Goal: Task Accomplishment & Management: Use online tool/utility

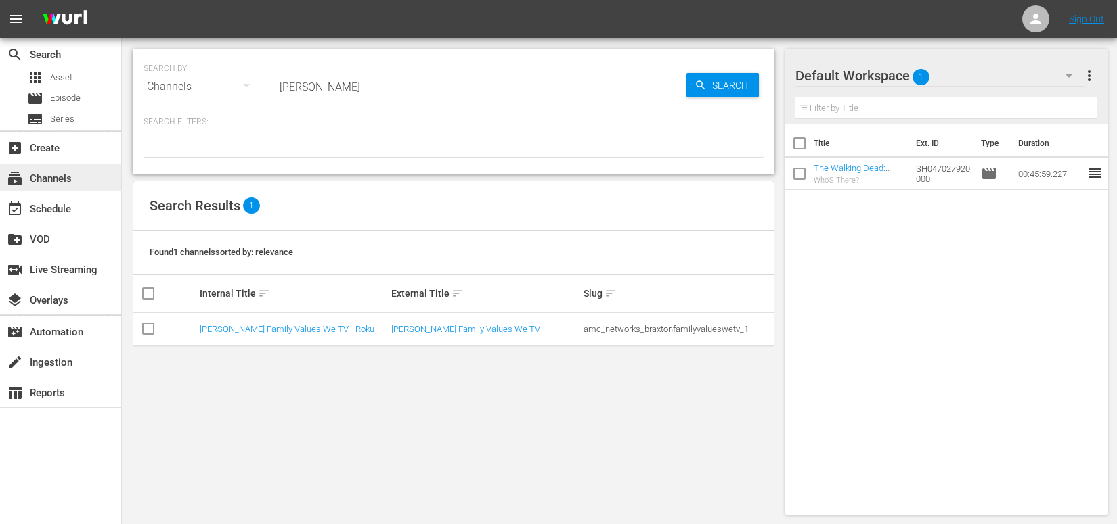
click at [44, 180] on div "subscriptions Channels" at bounding box center [38, 177] width 76 height 12
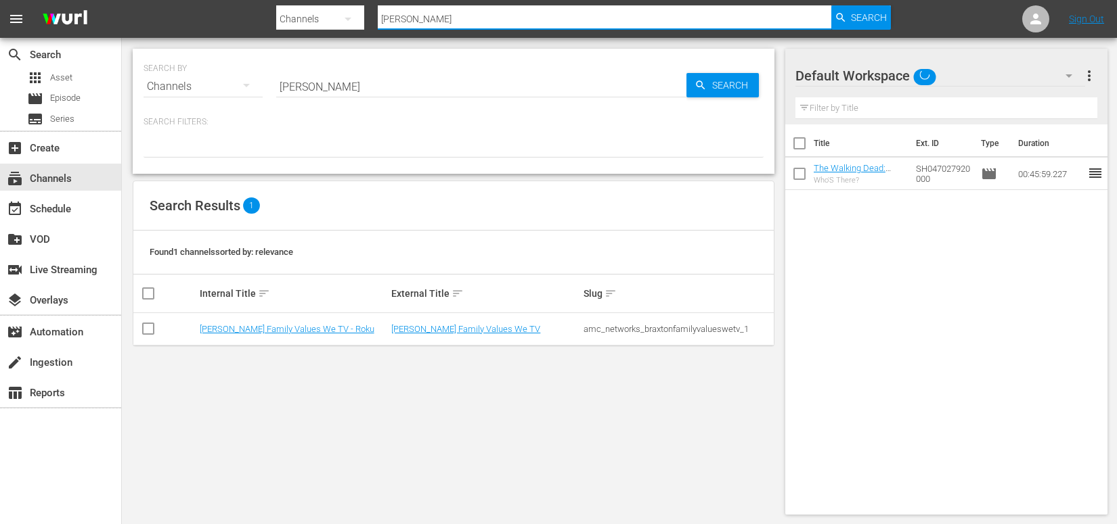
drag, startPoint x: 447, startPoint y: 19, endPoint x: 359, endPoint y: 11, distance: 88.4
click at [359, 11] on div "Search By Channels Search ID, Title, Description, Keywords, or Category [PERSON…" at bounding box center [583, 19] width 614 height 32
type input "msg"
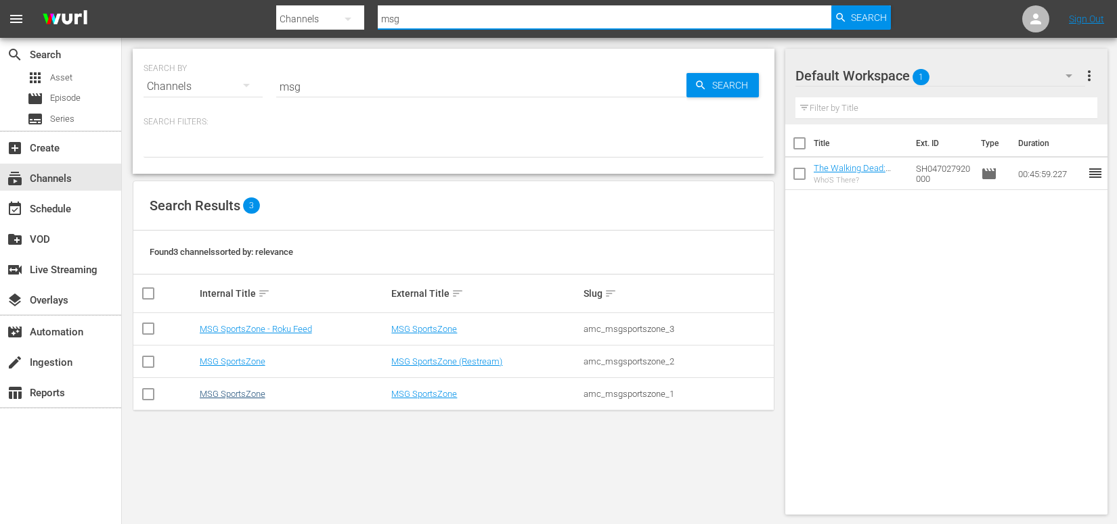
type input "msg"
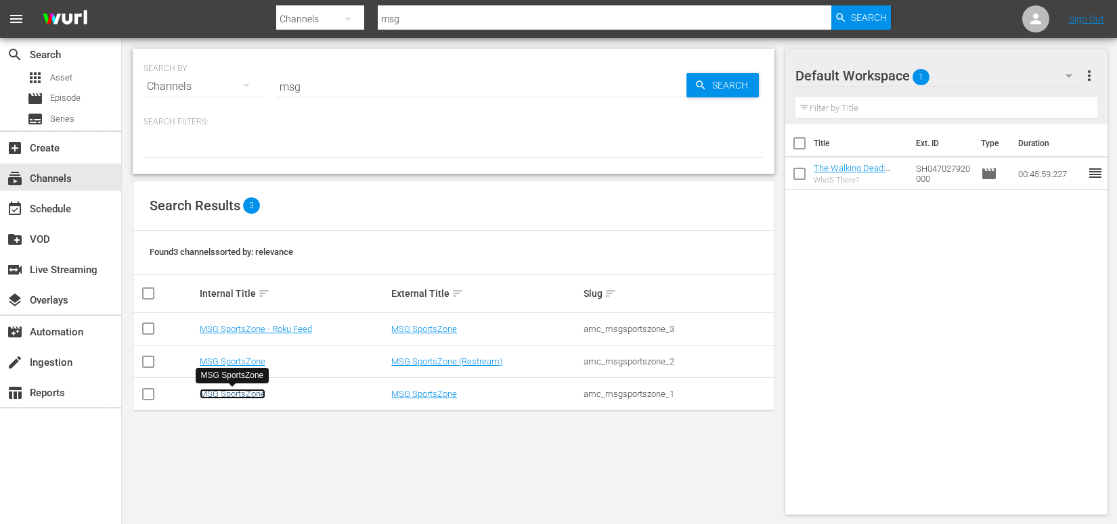
click at [232, 396] on link "MSG SportsZone" at bounding box center [233, 394] width 66 height 10
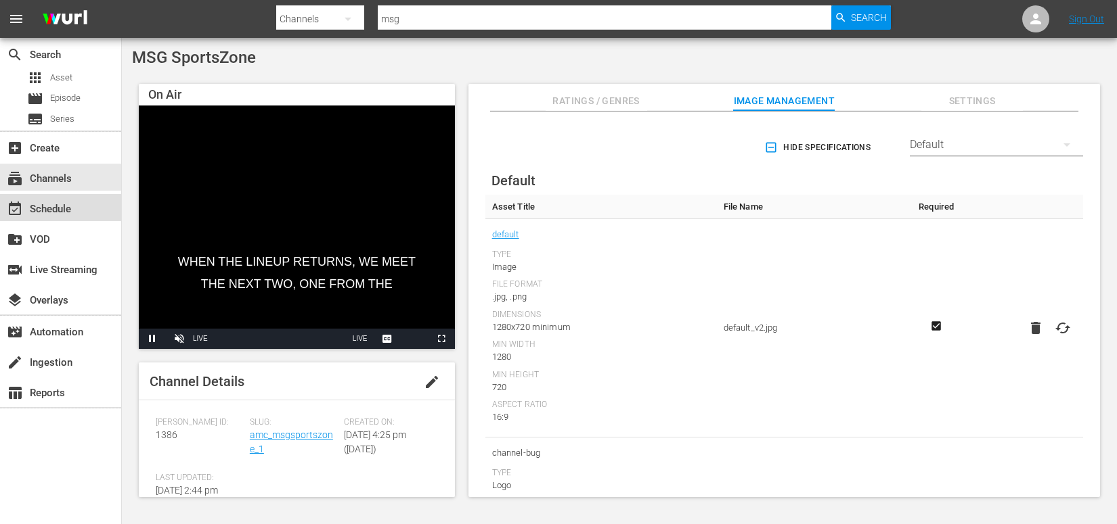
click at [53, 204] on div "event_available Schedule" at bounding box center [38, 207] width 76 height 12
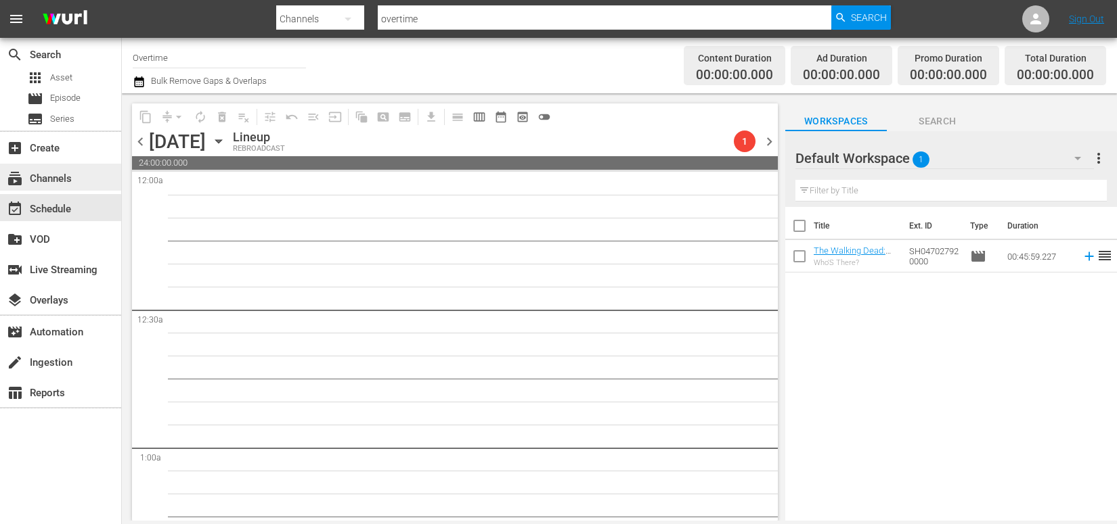
click at [66, 175] on div "subscriptions Channels" at bounding box center [38, 177] width 76 height 12
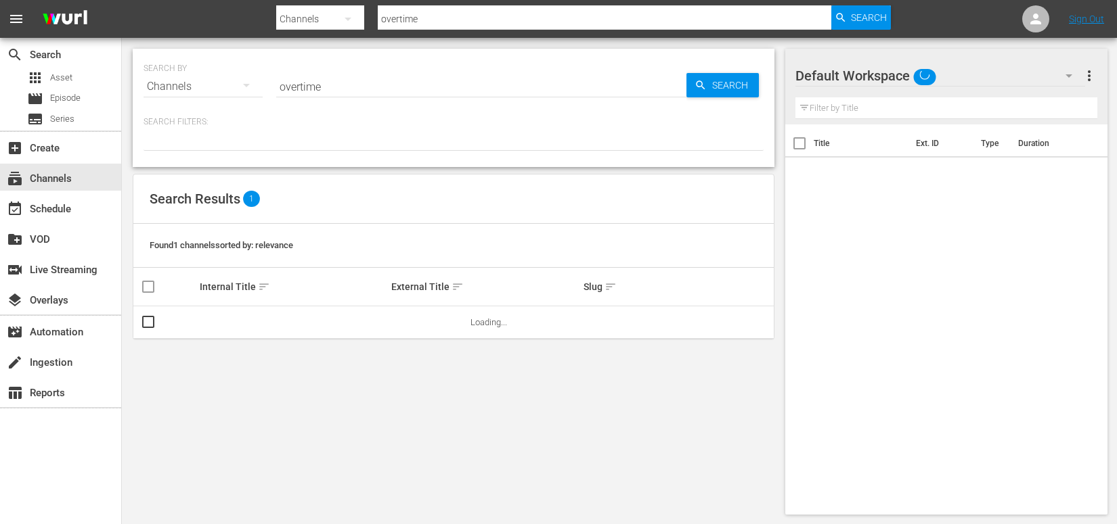
drag, startPoint x: 334, startPoint y: 1, endPoint x: 327, endPoint y: -1, distance: 7.1
click at [327, 3] on div "Search By Channels Search ID, Title, Description, Keywords, or Category overtim…" at bounding box center [583, 19] width 614 height 32
type input "msg"
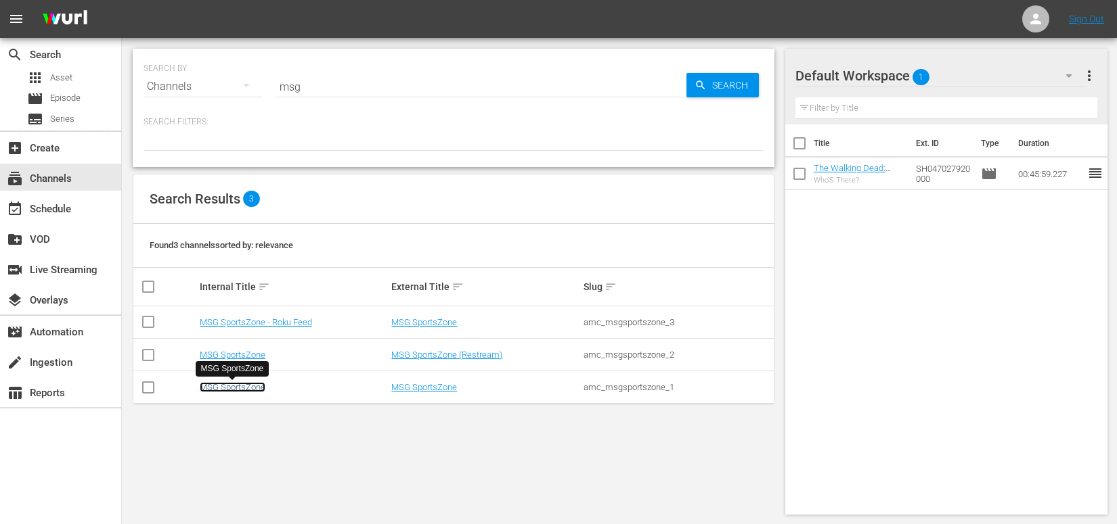
click at [239, 389] on link "MSG SportsZone" at bounding box center [233, 387] width 66 height 10
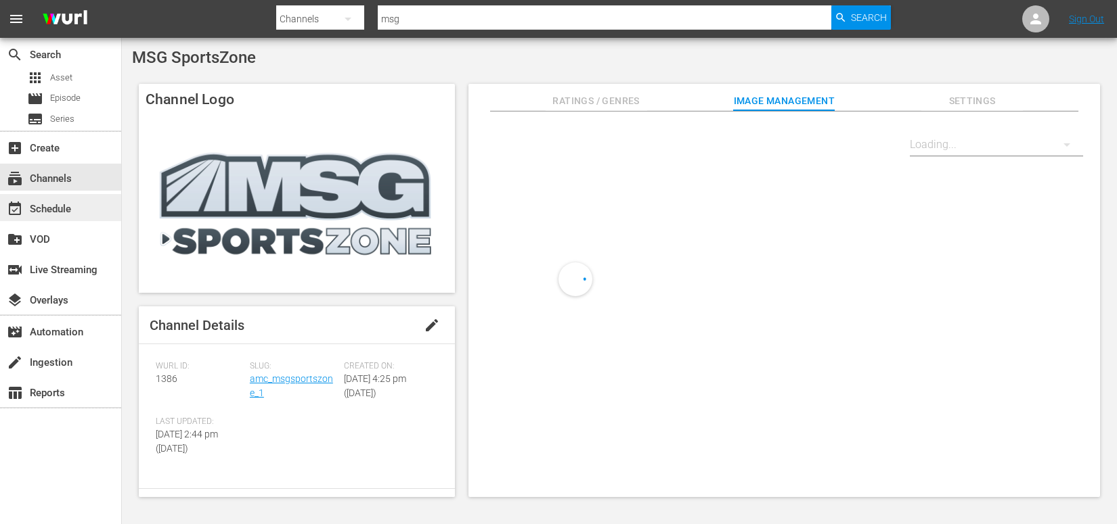
click at [74, 210] on div "event_available Schedule" at bounding box center [38, 207] width 76 height 12
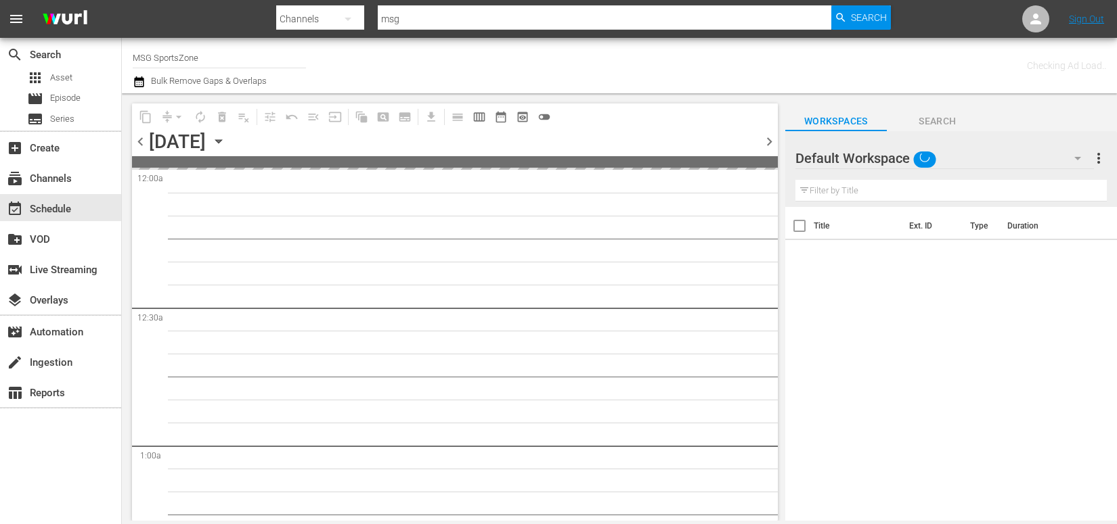
click at [221, 141] on icon "button" at bounding box center [218, 141] width 6 height 3
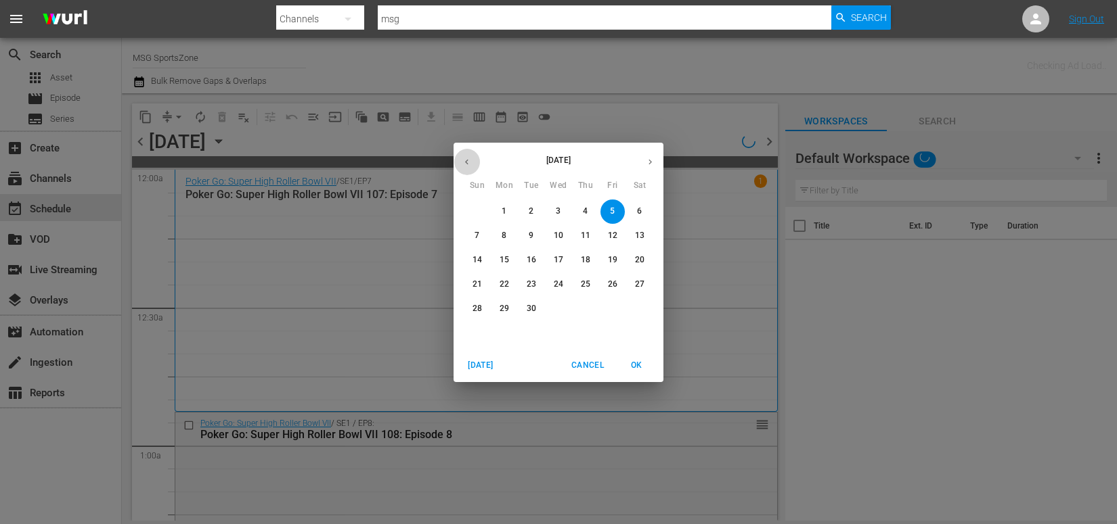
click at [468, 164] on icon "button" at bounding box center [467, 162] width 10 height 10
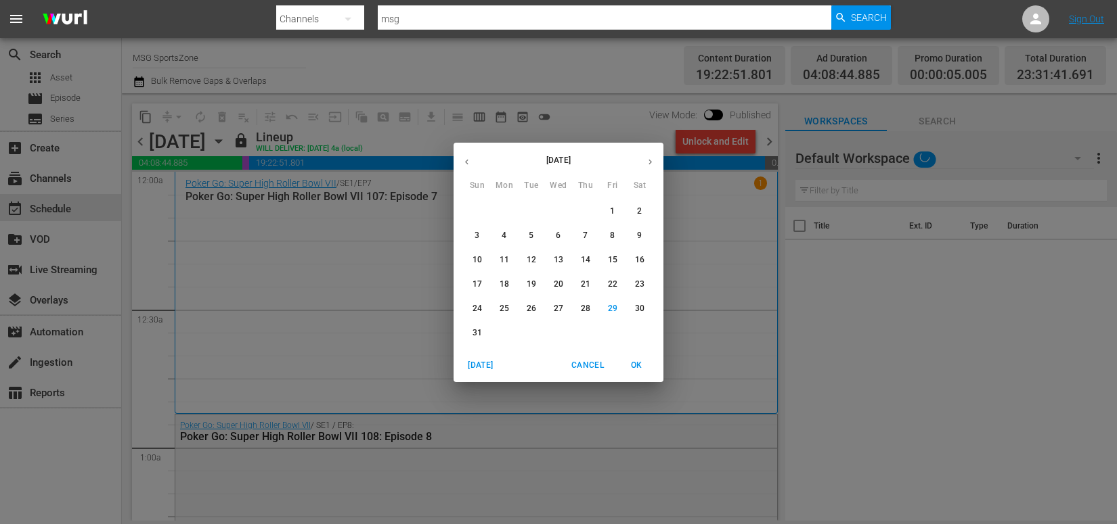
click at [635, 309] on p "30" at bounding box center [639, 309] width 9 height 12
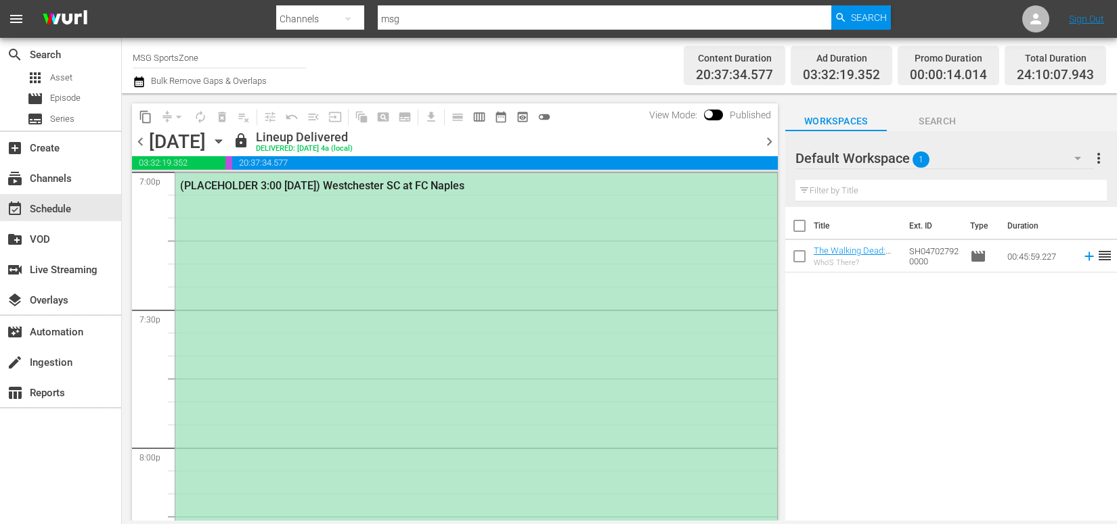
scroll to position [5224, 0]
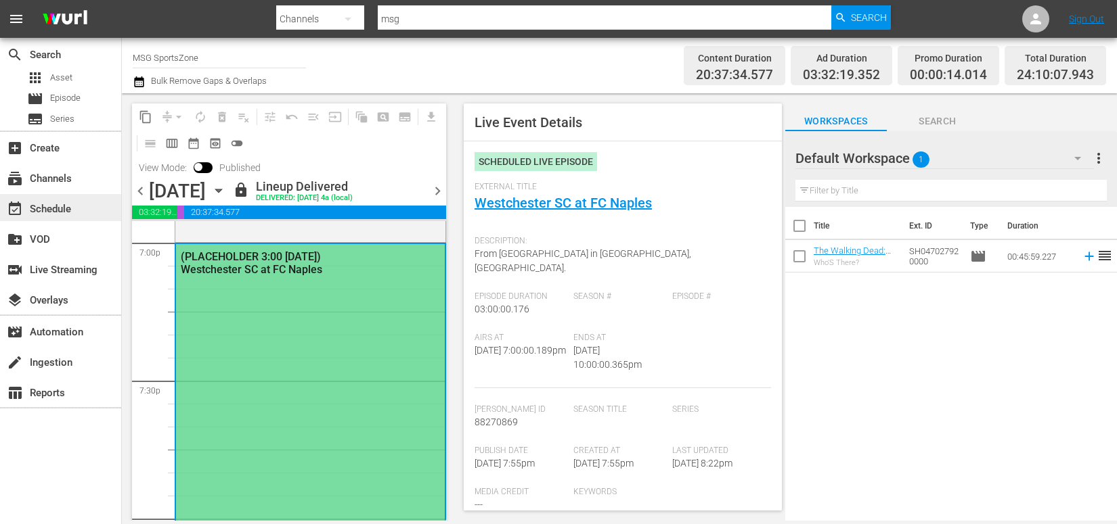
type input "LTN Live Event Feed"
click at [614, 202] on link "Westchester SC at FC Naples" at bounding box center [562, 203] width 177 height 16
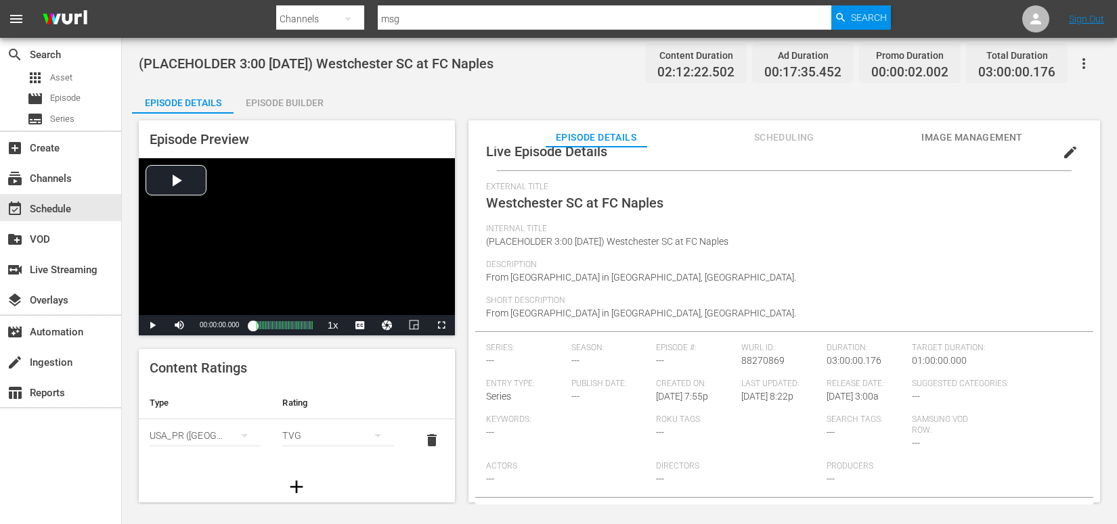
scroll to position [77, 0]
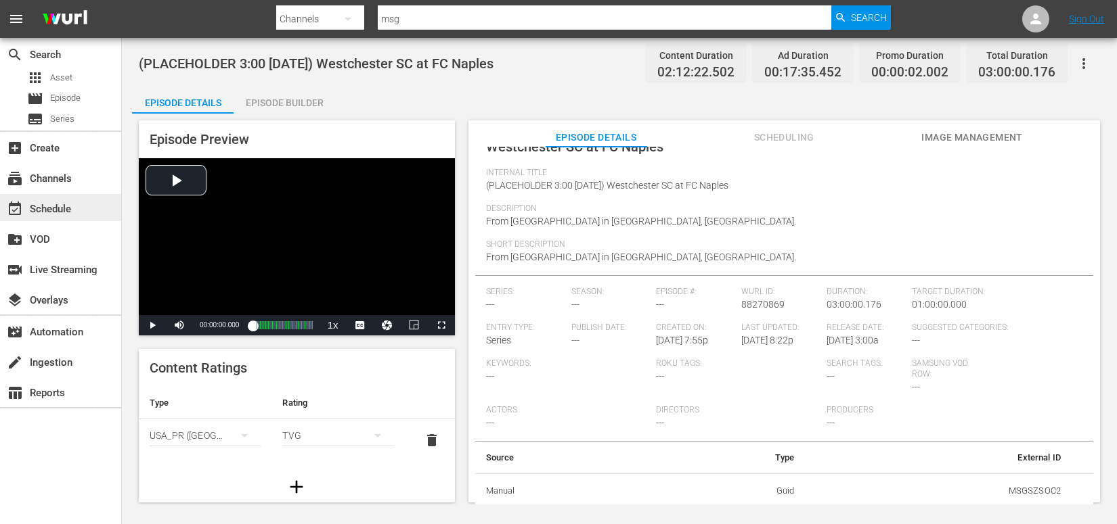
click at [60, 207] on div "event_available Schedule" at bounding box center [38, 207] width 76 height 12
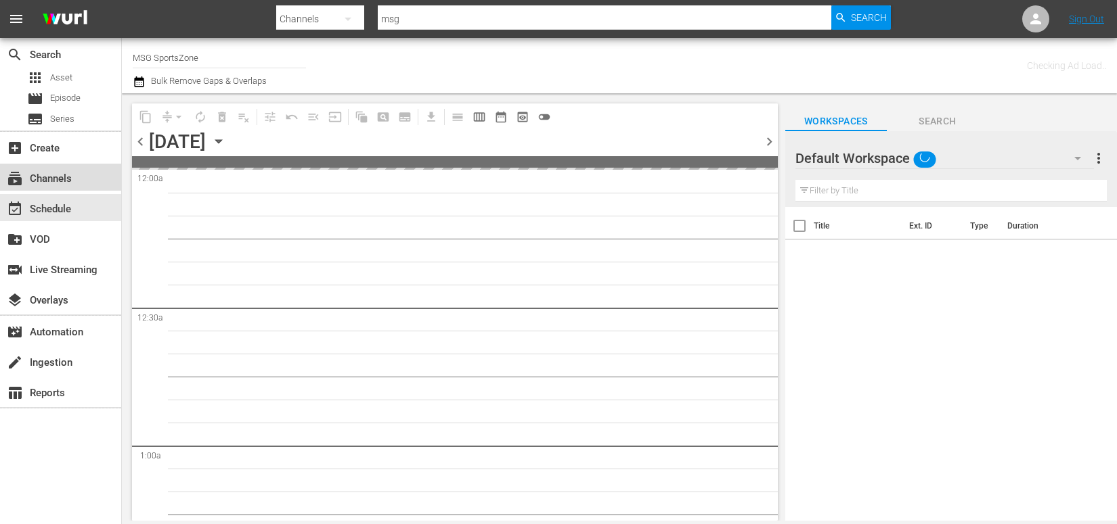
click at [60, 179] on div "subscriptions Channels" at bounding box center [38, 177] width 76 height 12
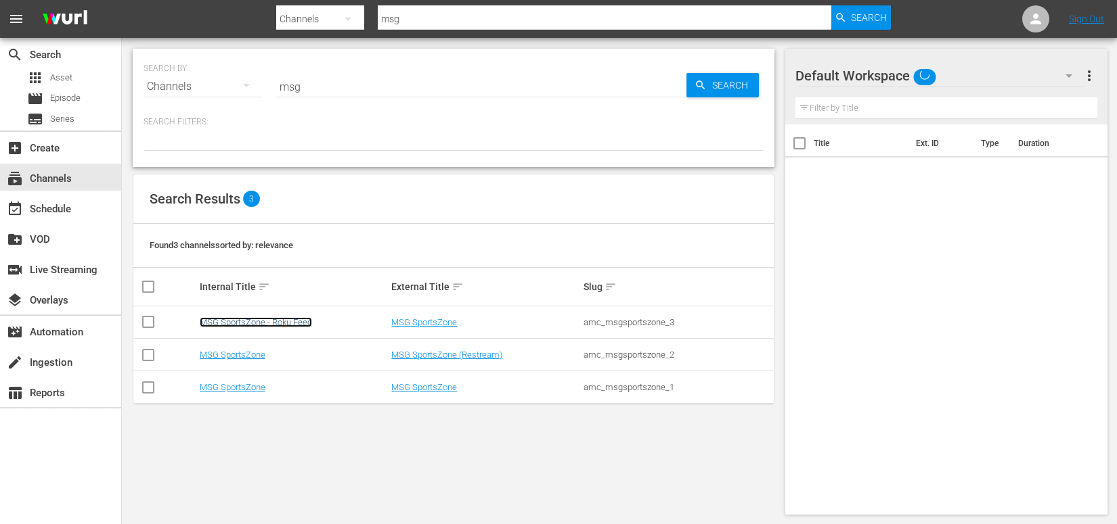
click at [290, 323] on link "MSG SportsZone - Roku Feed" at bounding box center [256, 322] width 112 height 10
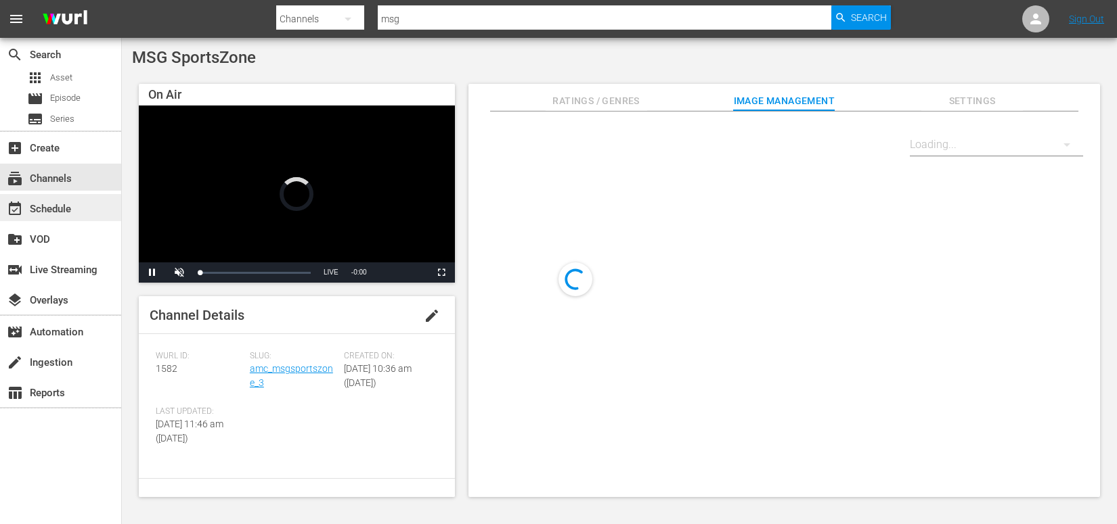
click at [83, 207] on div "event_available Schedule" at bounding box center [60, 207] width 121 height 27
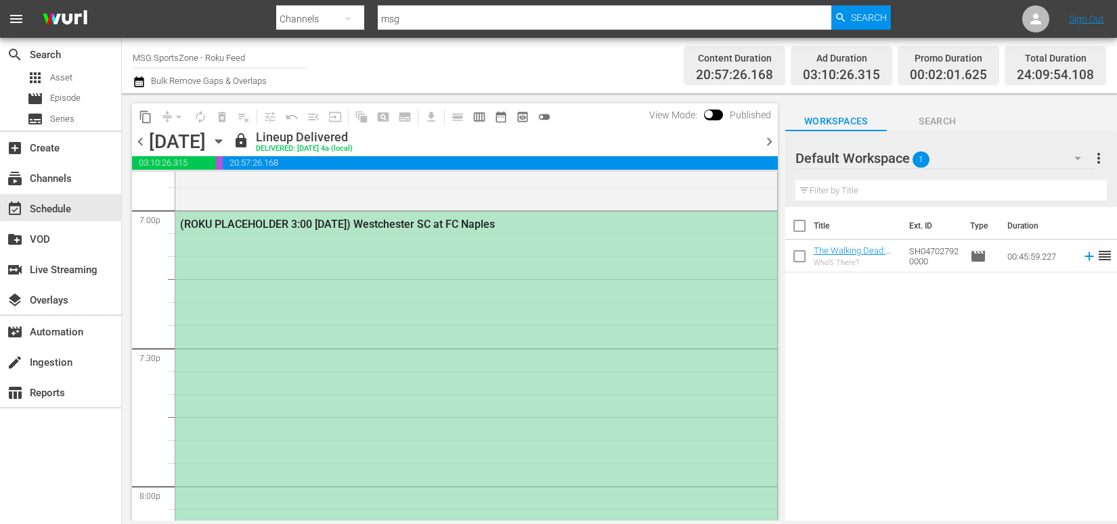
scroll to position [5215, 0]
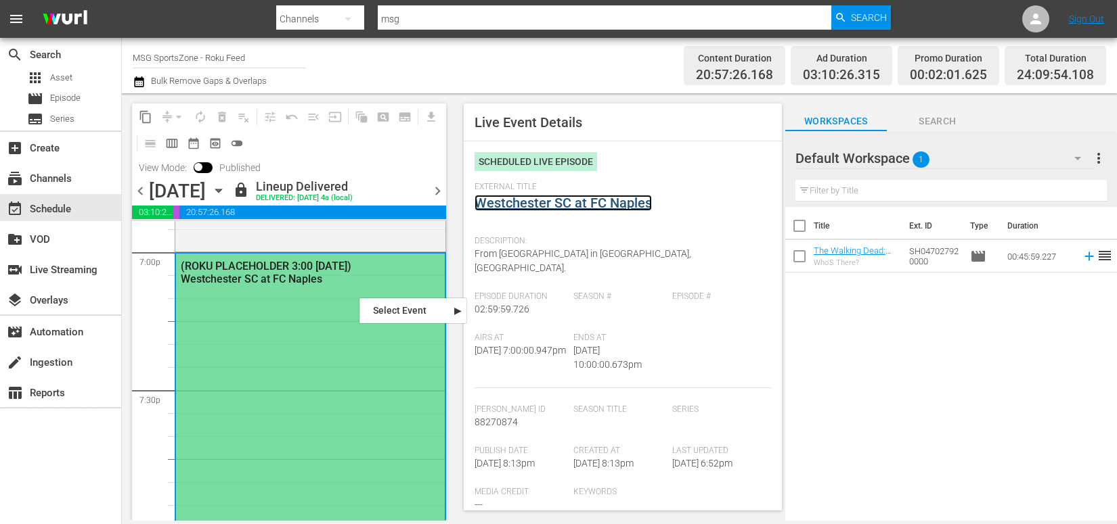
click at [530, 203] on link "Westchester SC at FC Naples" at bounding box center [562, 203] width 177 height 16
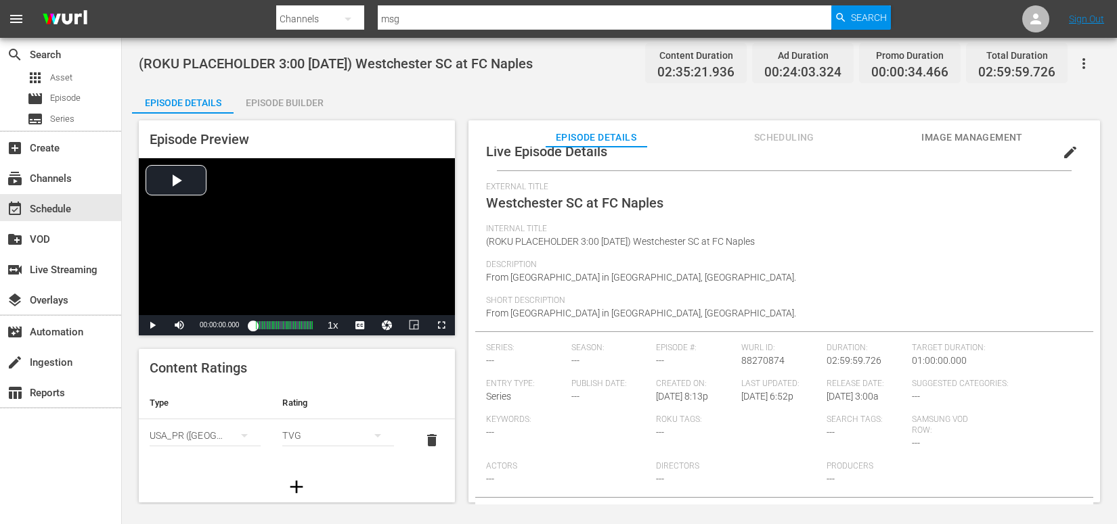
scroll to position [77, 0]
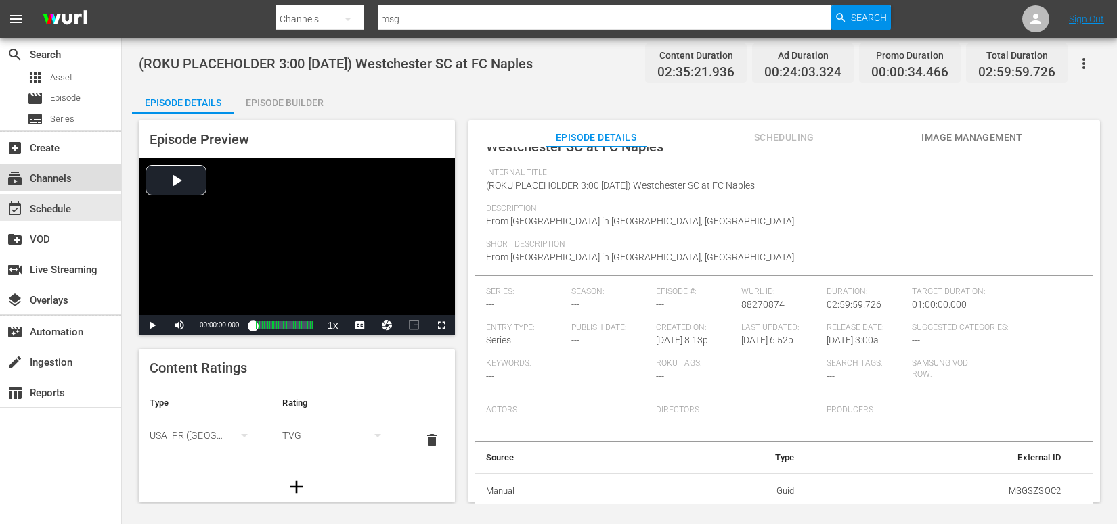
click at [68, 183] on div "subscriptions Channels" at bounding box center [38, 177] width 76 height 12
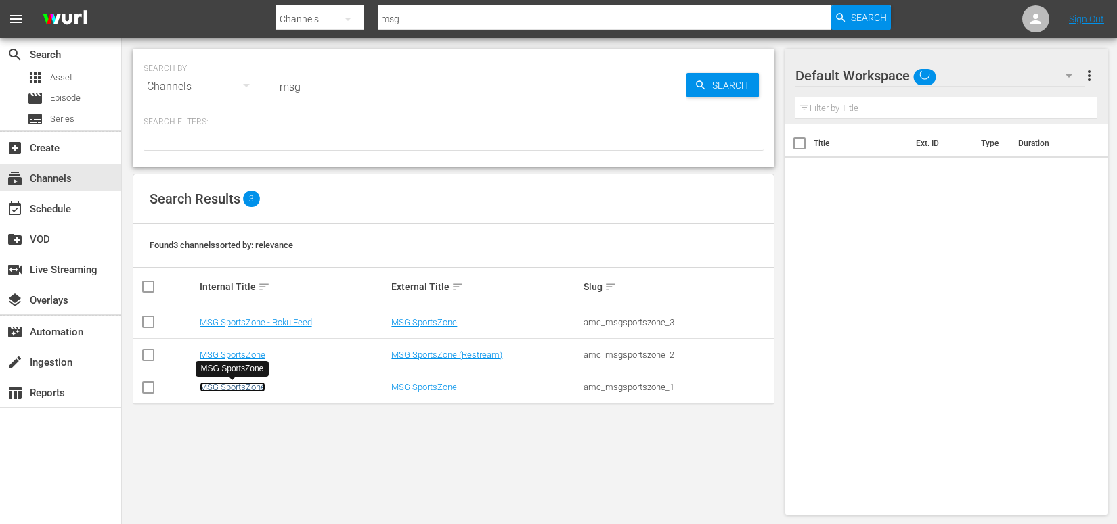
click at [229, 386] on link "MSG SportsZone" at bounding box center [233, 387] width 66 height 10
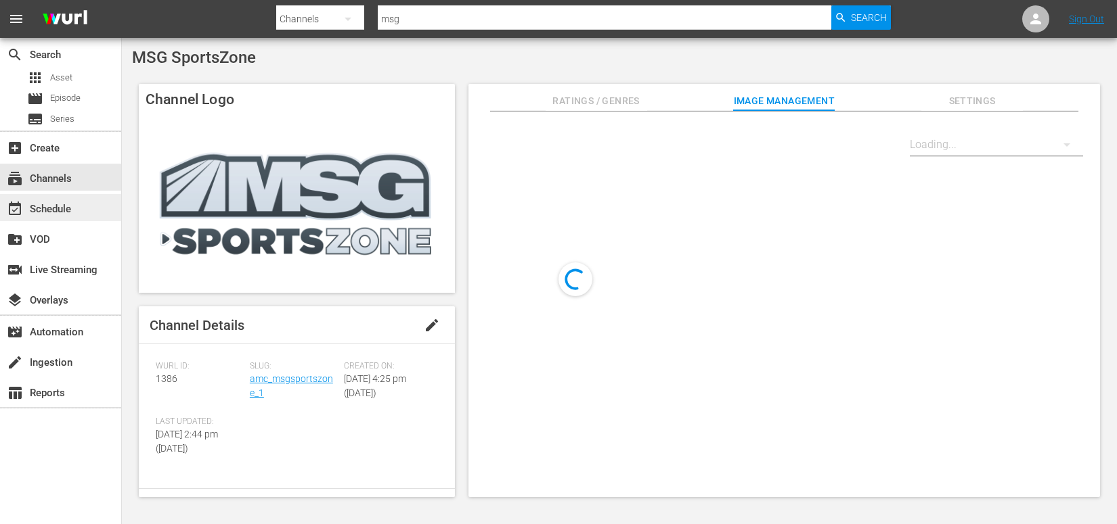
click at [60, 207] on div "event_available Schedule" at bounding box center [38, 207] width 76 height 12
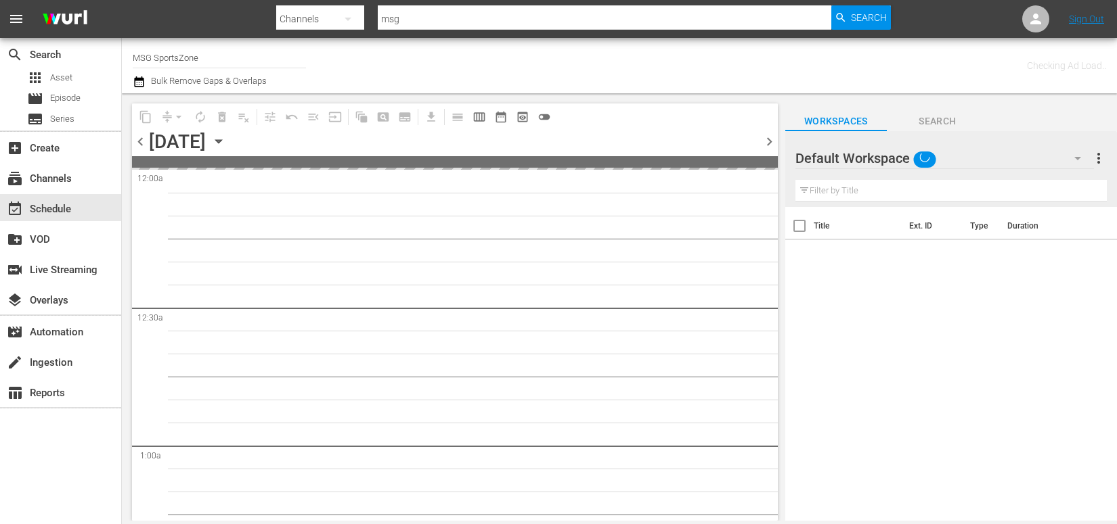
click at [226, 141] on icon "button" at bounding box center [218, 141] width 15 height 15
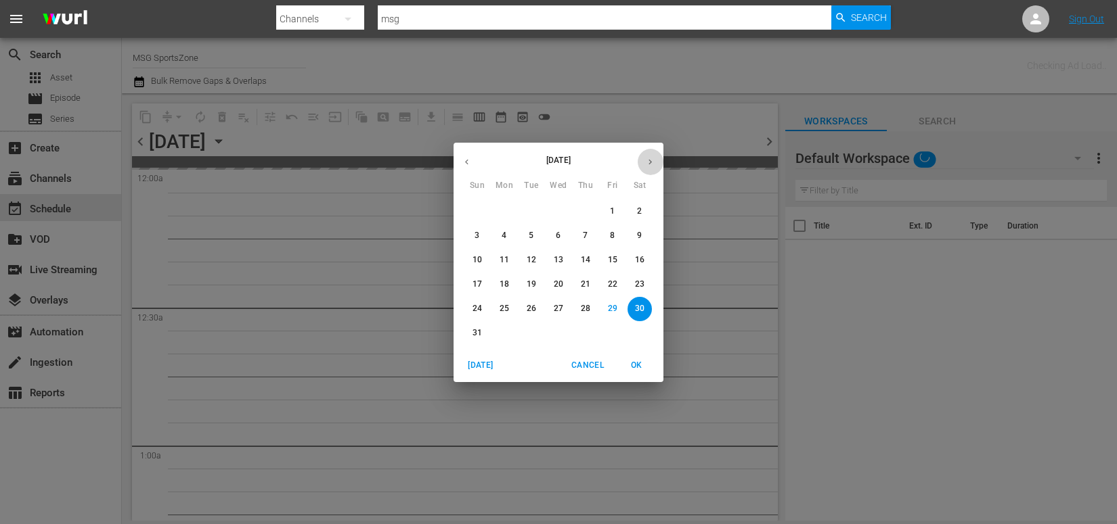
click at [648, 160] on icon "button" at bounding box center [650, 162] width 10 height 10
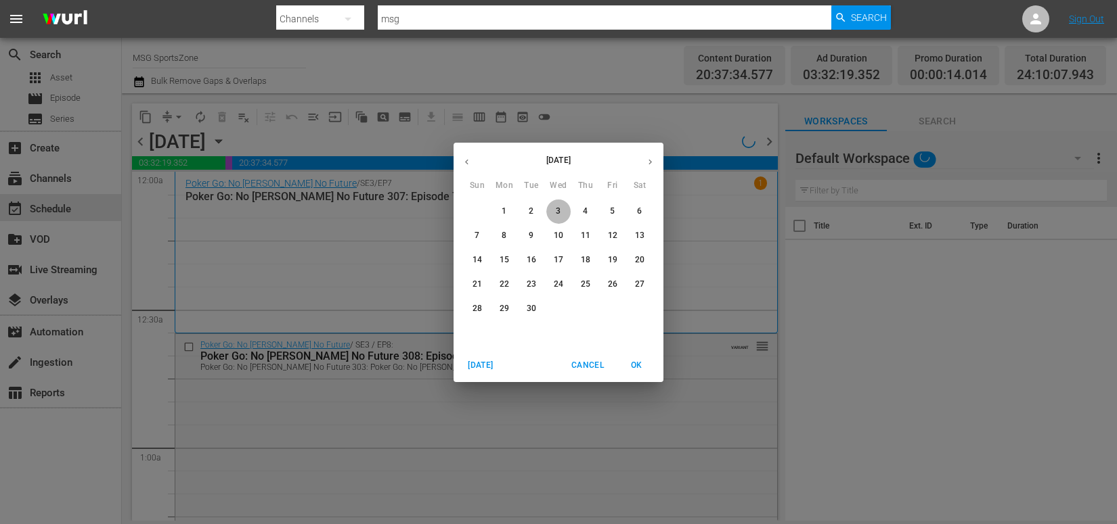
click at [558, 210] on p "3" at bounding box center [558, 212] width 5 height 12
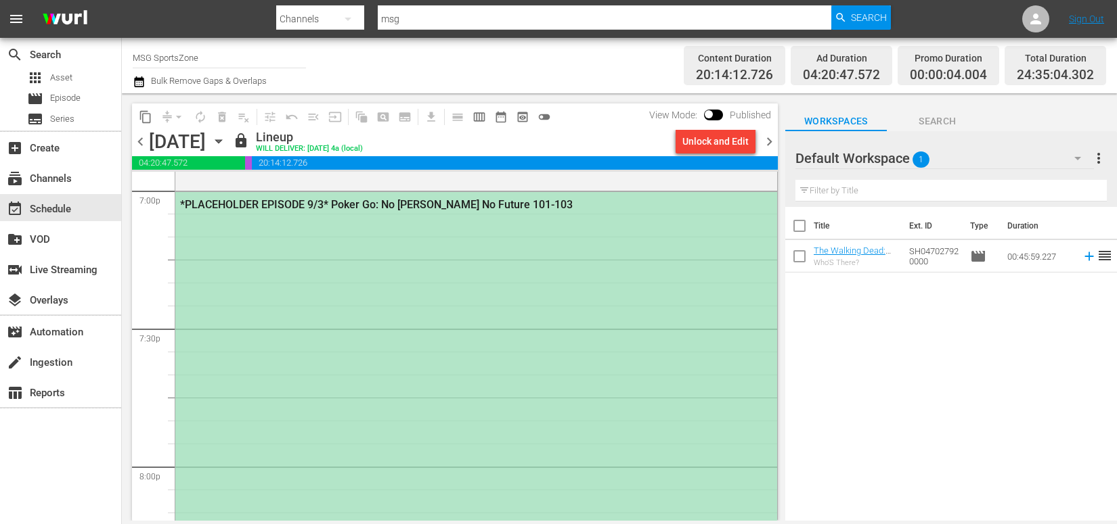
scroll to position [5212, 0]
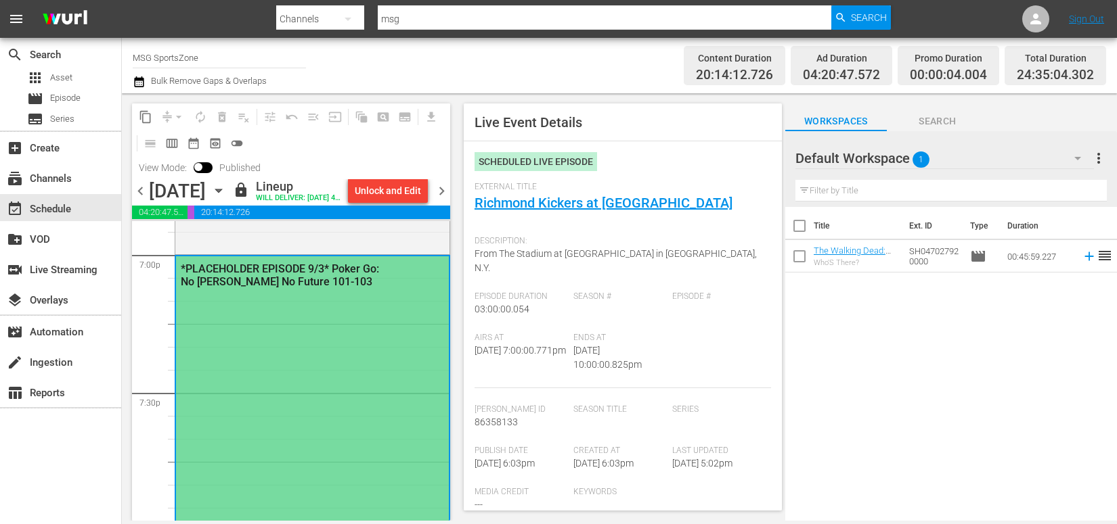
type input "Richmond Kickers at [GEOGRAPHIC_DATA]"
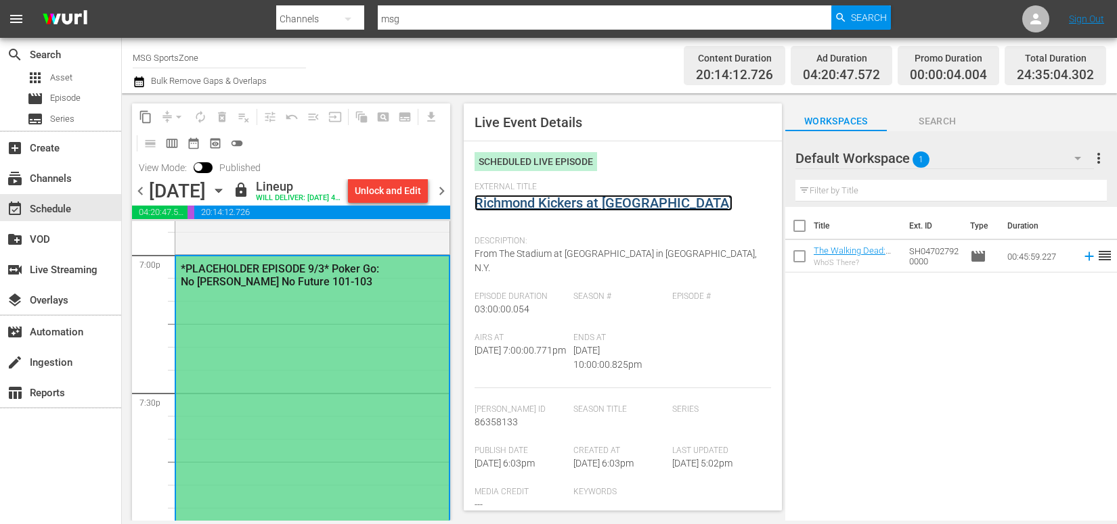
click at [539, 203] on link "Richmond Kickers at [GEOGRAPHIC_DATA]" at bounding box center [603, 203] width 258 height 16
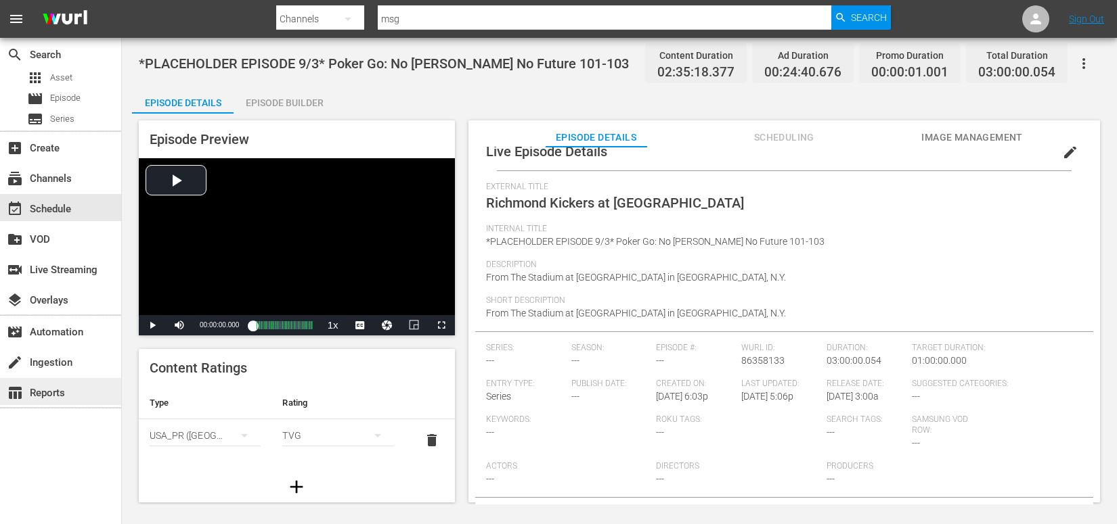
scroll to position [77, 0]
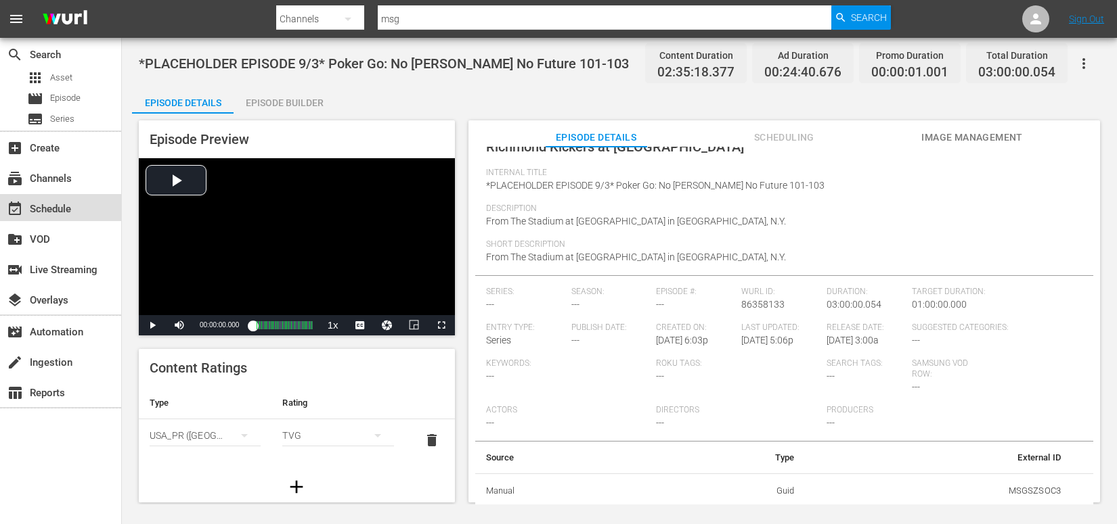
click at [55, 210] on div "event_available Schedule" at bounding box center [38, 207] width 76 height 12
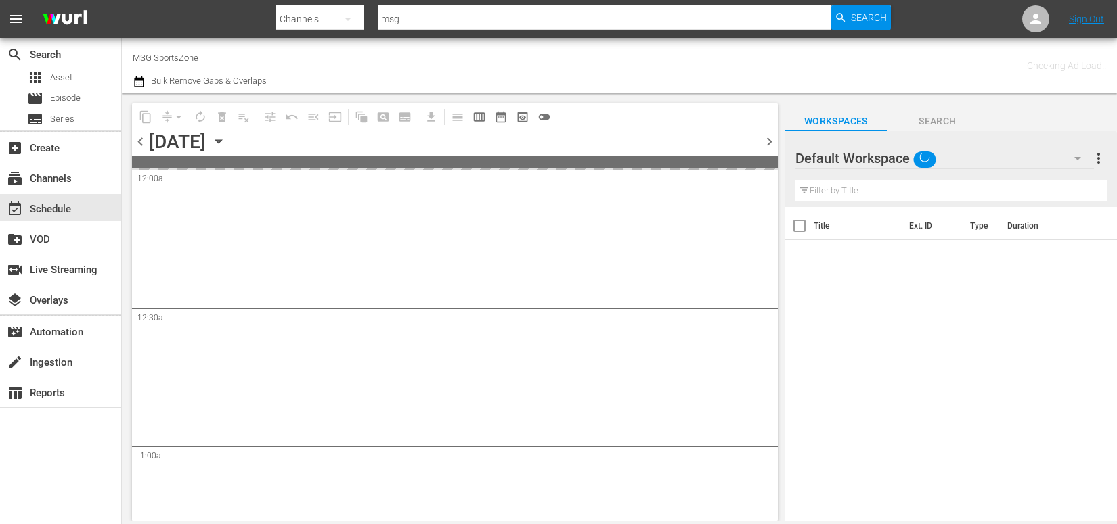
click at [226, 143] on icon "button" at bounding box center [218, 141] width 15 height 15
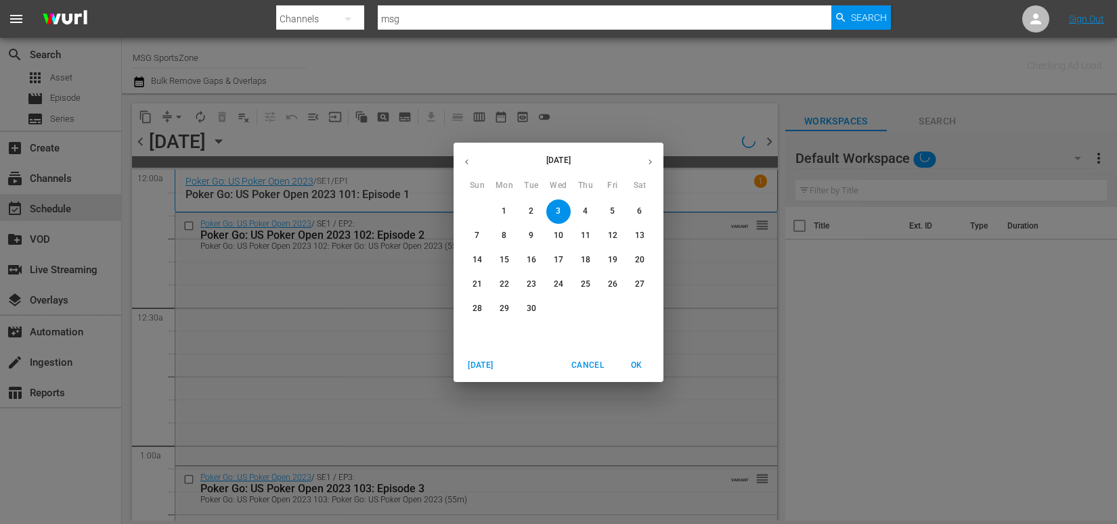
drag, startPoint x: 647, startPoint y: 234, endPoint x: 637, endPoint y: 236, distance: 9.6
click at [647, 234] on span "13" at bounding box center [639, 236] width 24 height 12
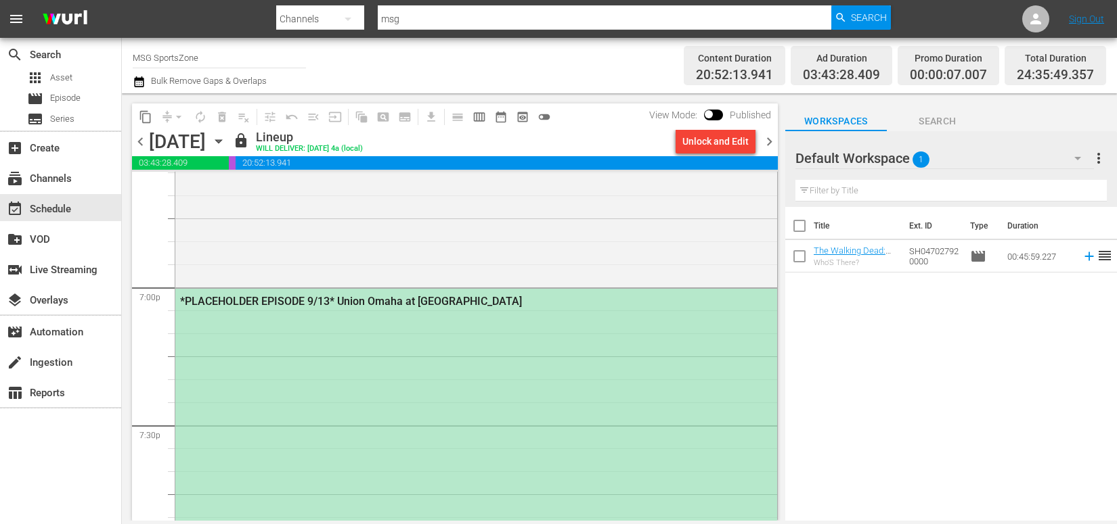
scroll to position [5164, 0]
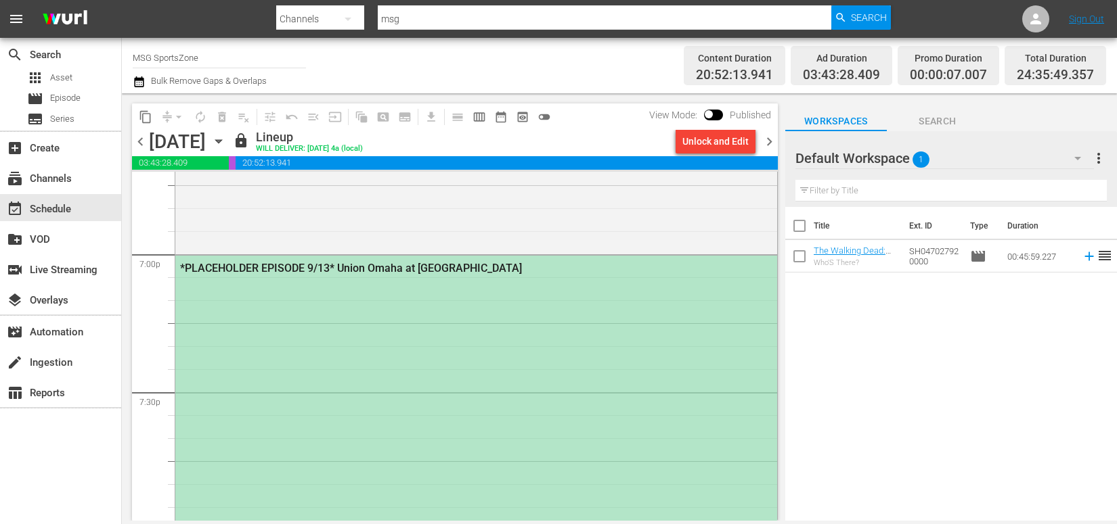
click at [276, 273] on div "*PLACEHOLDER EPISODE 9/13* Union Omaha at [GEOGRAPHIC_DATA]" at bounding box center [440, 268] width 520 height 13
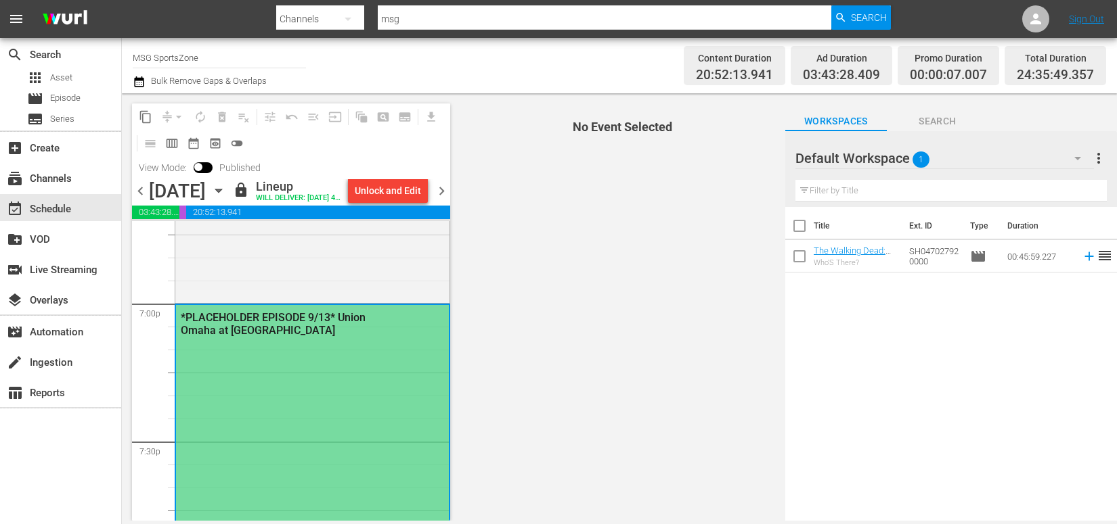
click at [254, 337] on div "*PLACEHOLDER EPISODE 9/13* Union Omaha at [GEOGRAPHIC_DATA]" at bounding box center [280, 324] width 199 height 26
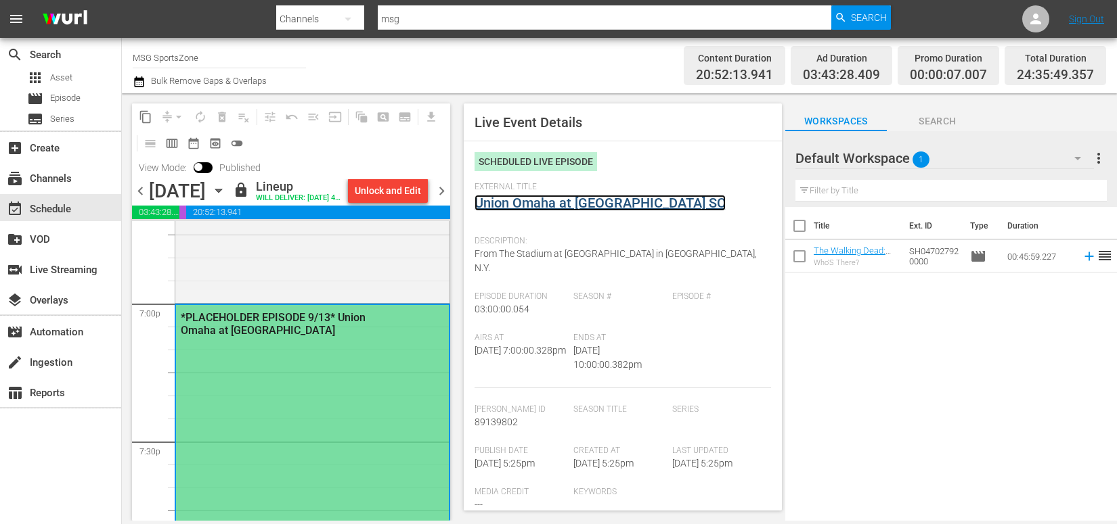
click at [593, 206] on link "Union Omaha at [GEOGRAPHIC_DATA] SC" at bounding box center [599, 203] width 251 height 16
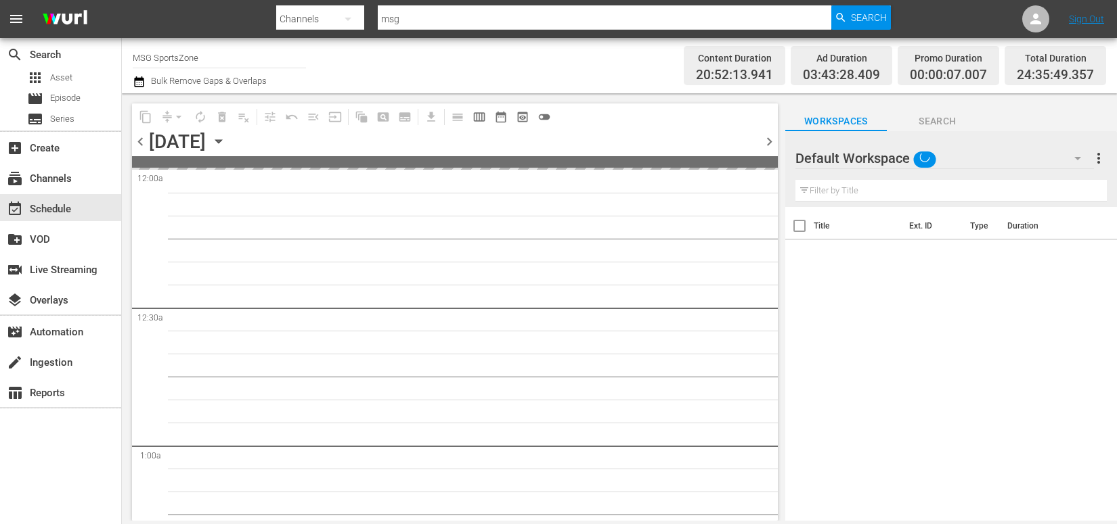
click at [226, 138] on icon "button" at bounding box center [218, 141] width 15 height 15
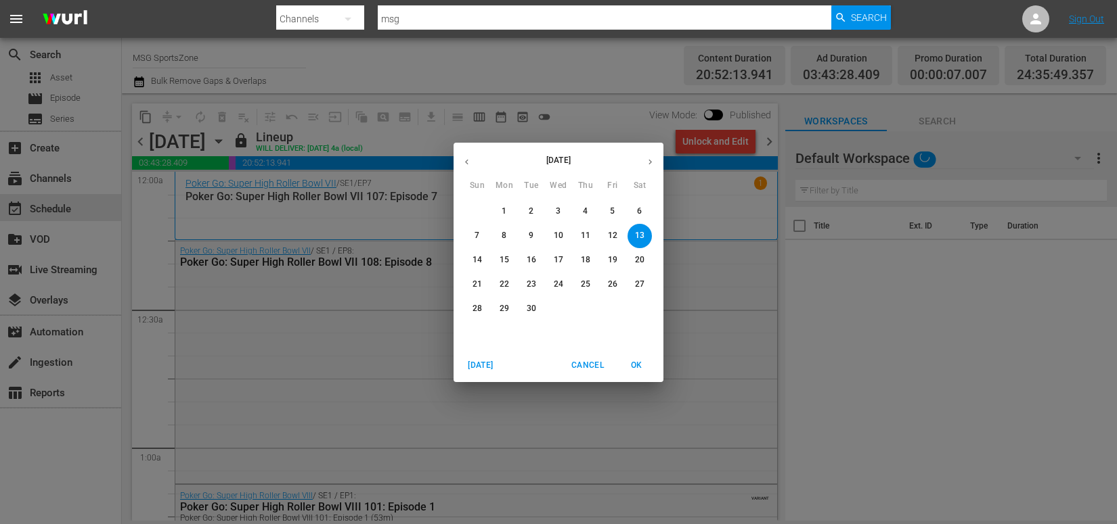
click at [469, 164] on icon "button" at bounding box center [467, 162] width 10 height 10
click at [652, 160] on icon "button" at bounding box center [650, 162] width 10 height 10
drag, startPoint x: 560, startPoint y: 208, endPoint x: 514, endPoint y: 253, distance: 64.1
click at [560, 208] on p "3" at bounding box center [558, 212] width 5 height 12
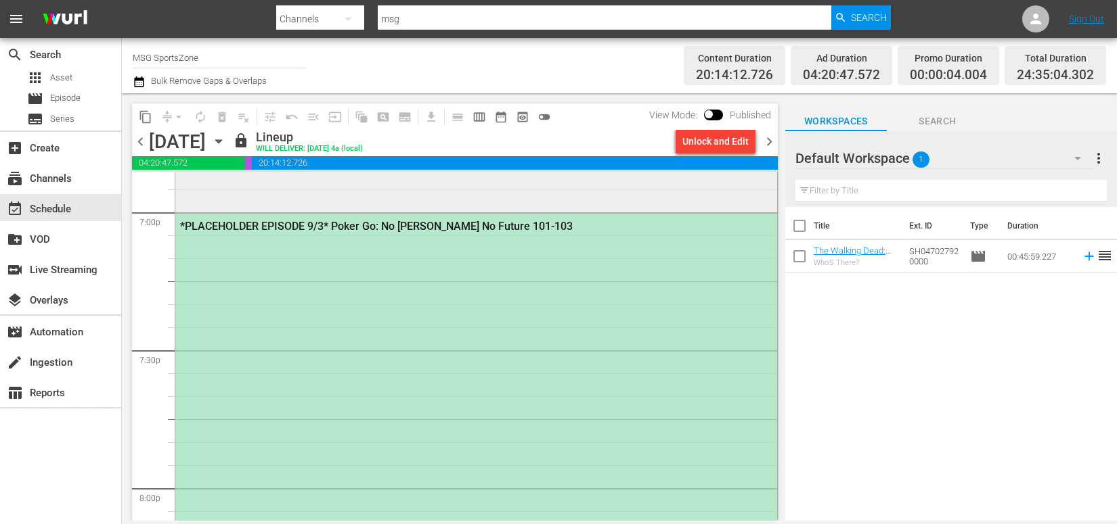
scroll to position [5189, 0]
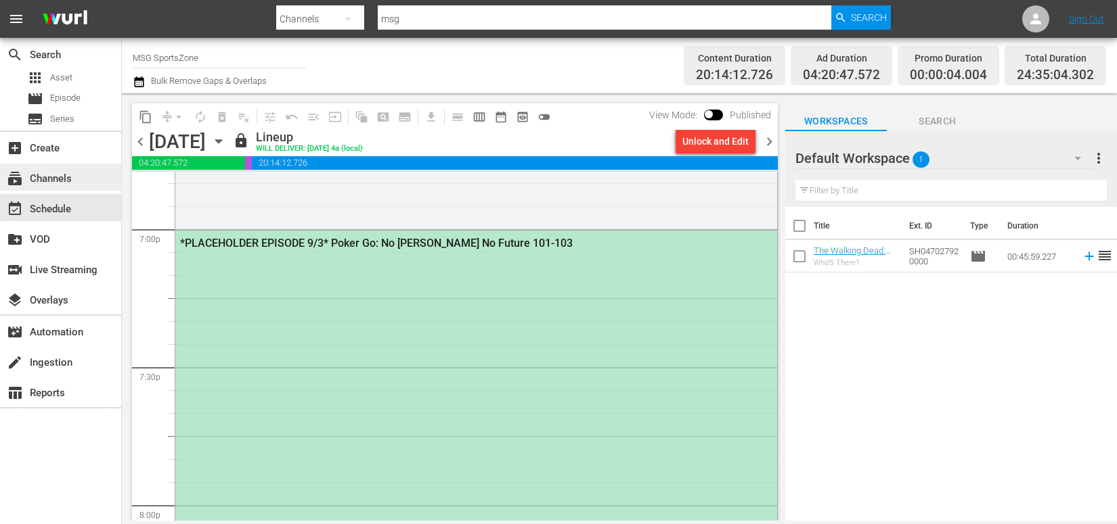
click at [62, 183] on div "subscriptions Channels" at bounding box center [38, 177] width 76 height 12
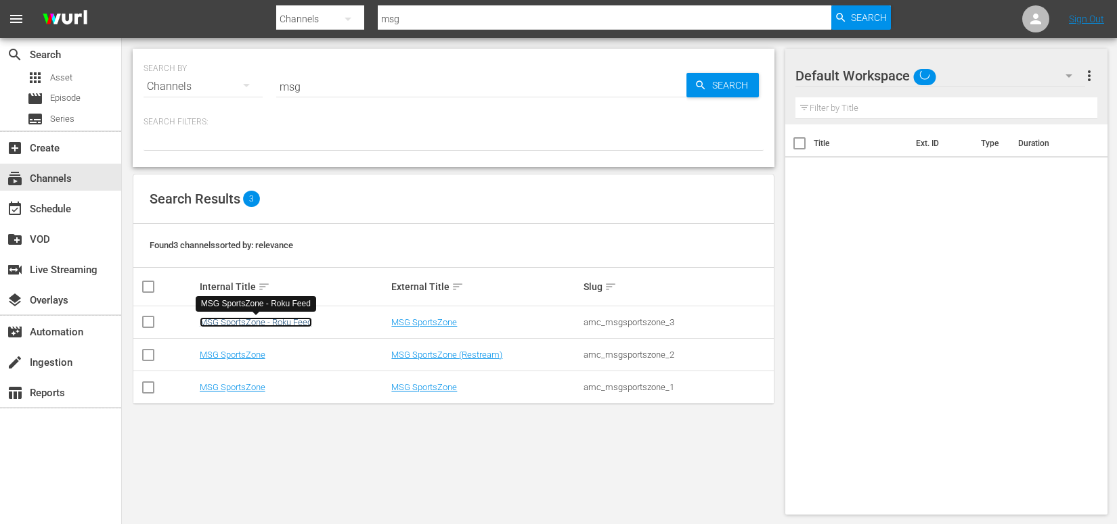
click at [254, 321] on link "MSG SportsZone - Roku Feed" at bounding box center [256, 322] width 112 height 10
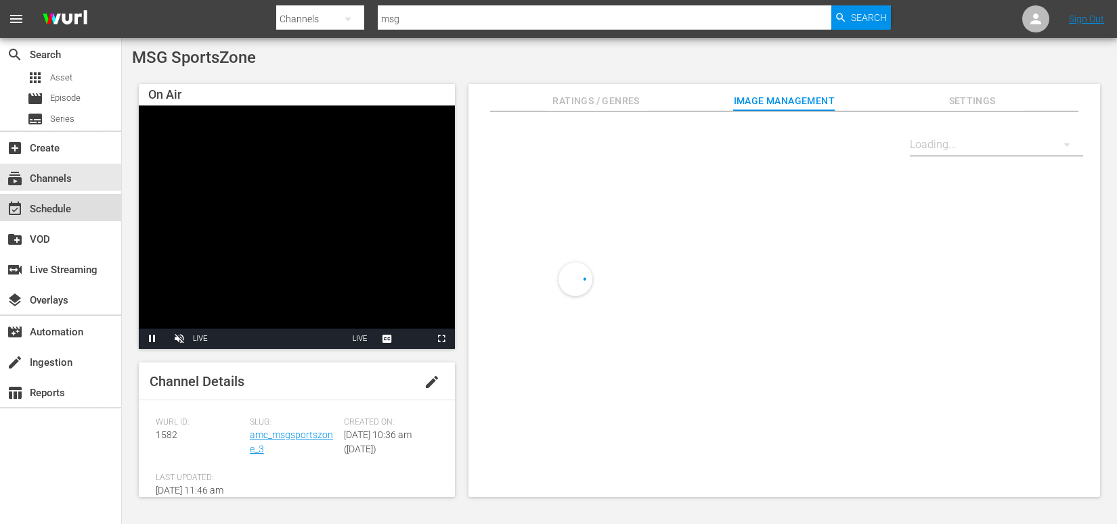
click at [68, 213] on div "event_available Schedule" at bounding box center [38, 207] width 76 height 12
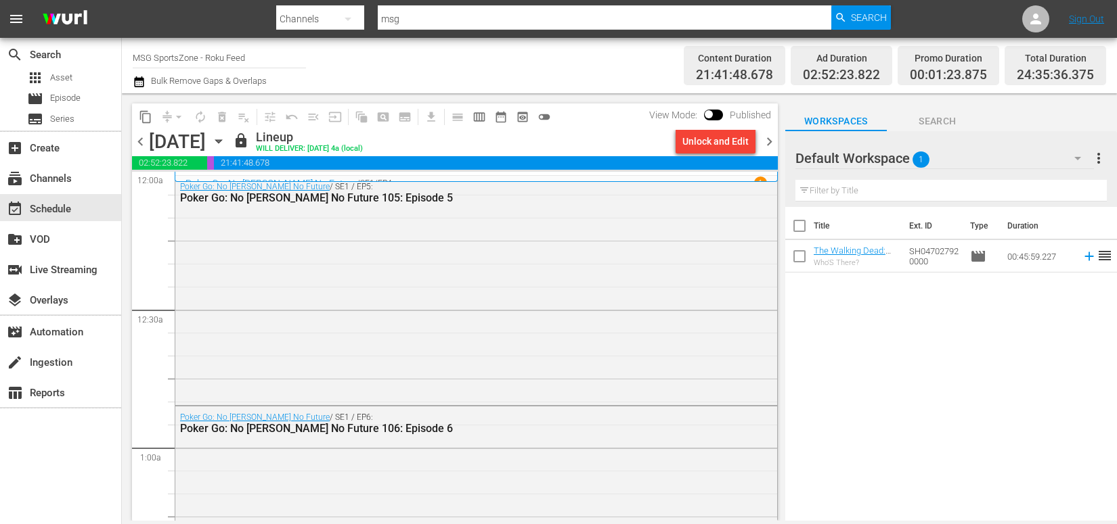
click at [226, 143] on icon "button" at bounding box center [218, 141] width 15 height 15
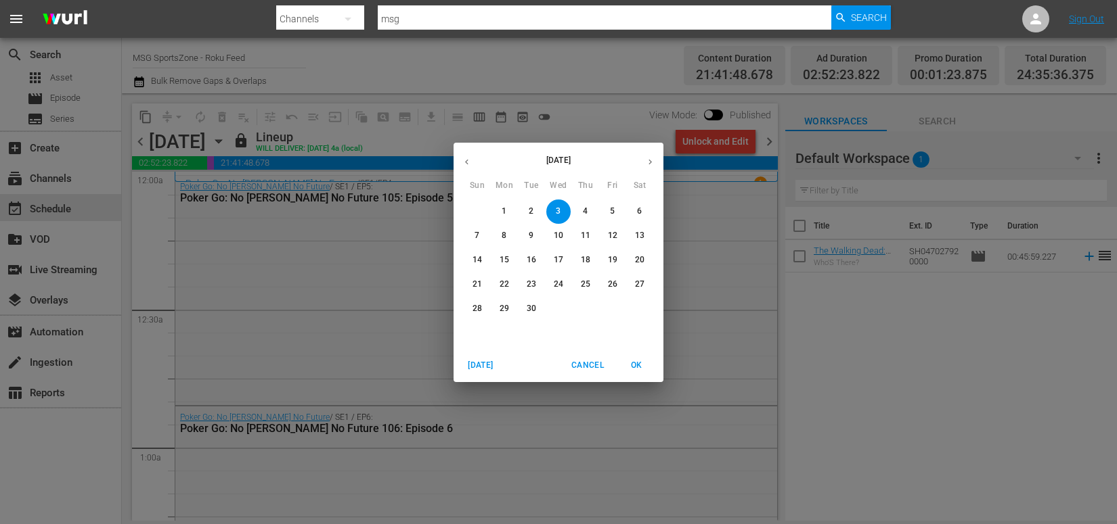
click at [471, 163] on icon "button" at bounding box center [467, 162] width 10 height 10
click at [638, 307] on p "30" at bounding box center [639, 309] width 9 height 12
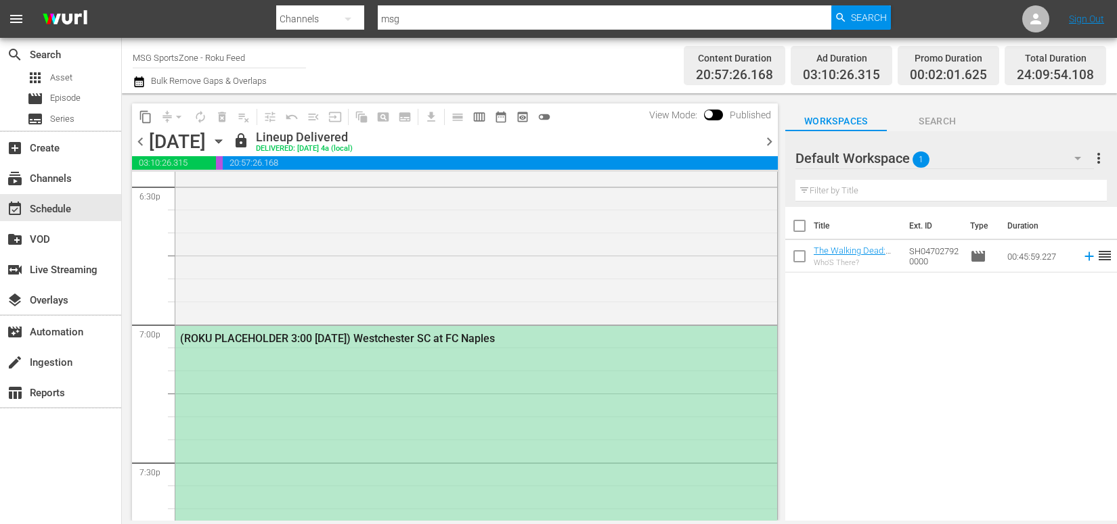
scroll to position [5185, 0]
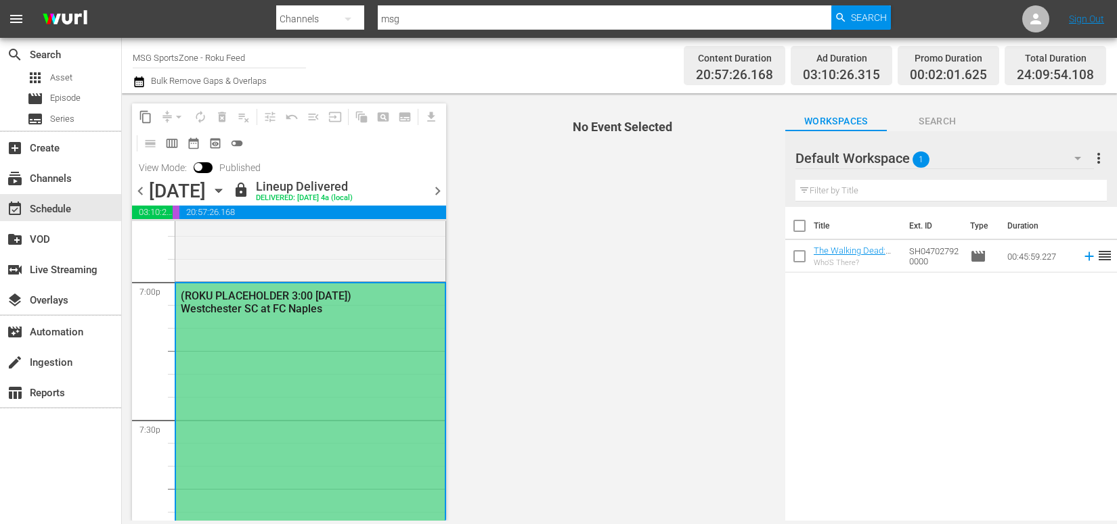
click at [262, 303] on div "(ROKU PLACEHOLDER 3:00 [DATE]) Westchester SC at FC Naples" at bounding box center [279, 303] width 196 height 26
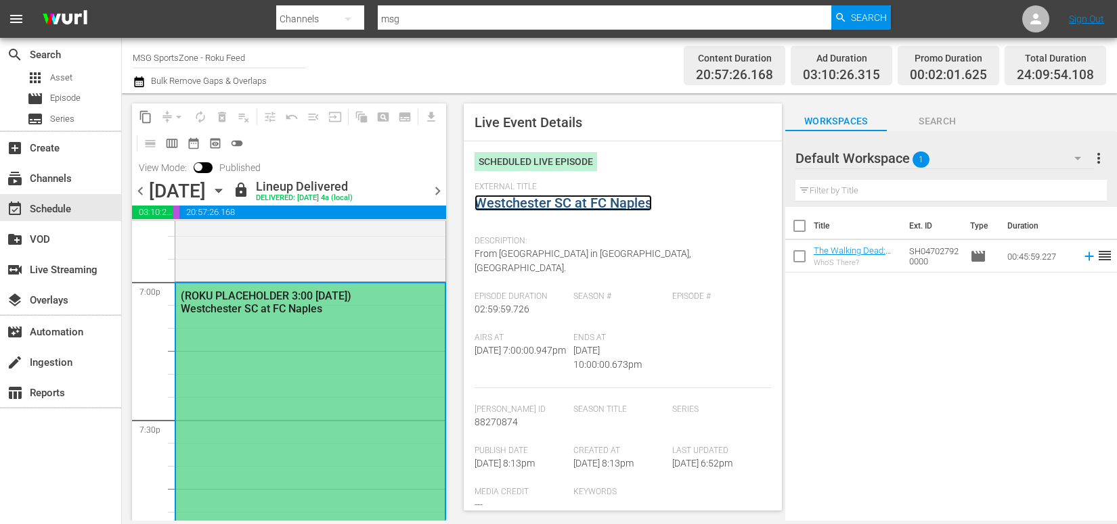
click at [557, 200] on link "Westchester SC at FC Naples" at bounding box center [562, 203] width 177 height 16
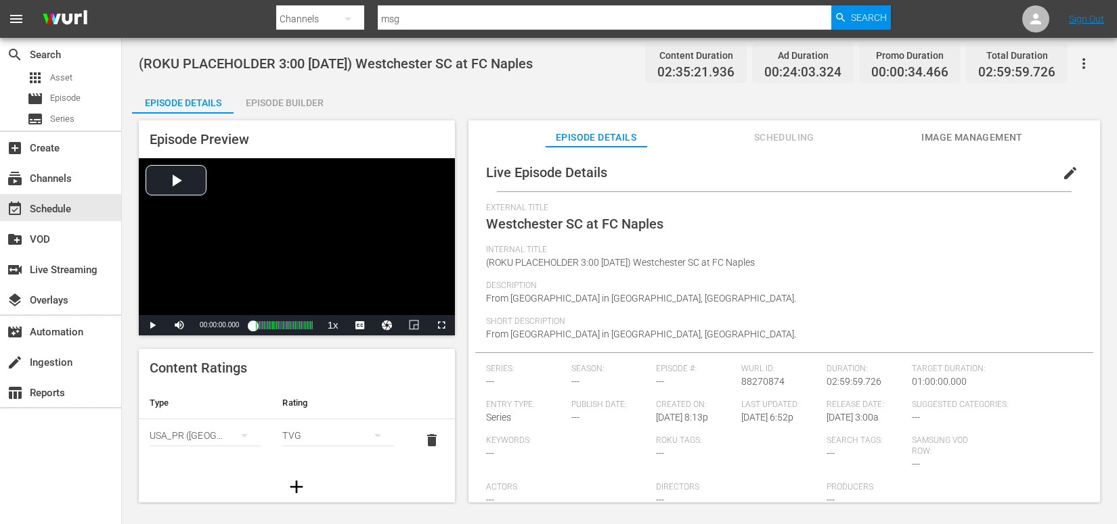
scroll to position [77, 0]
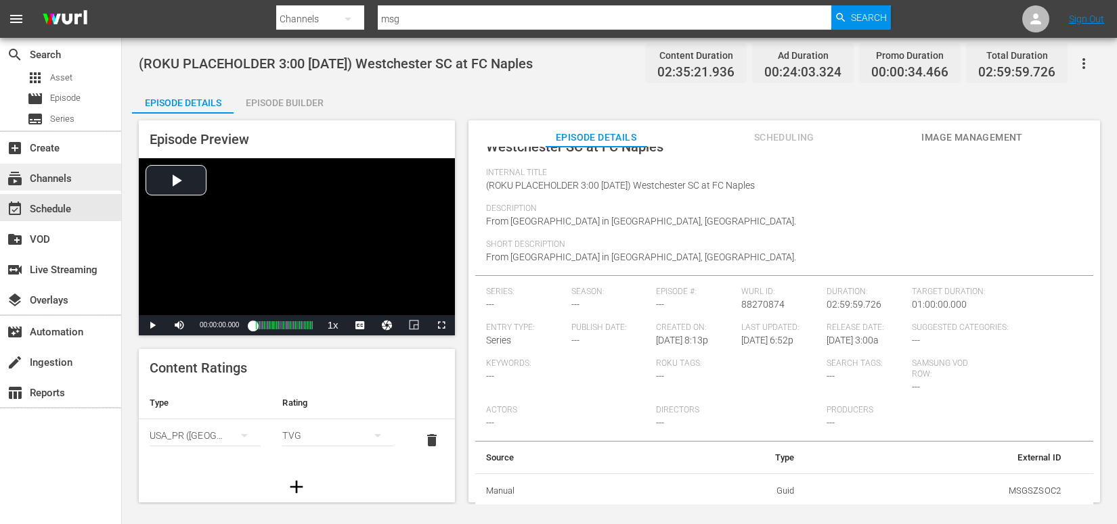
click at [64, 183] on div "subscriptions Channels" at bounding box center [38, 177] width 76 height 12
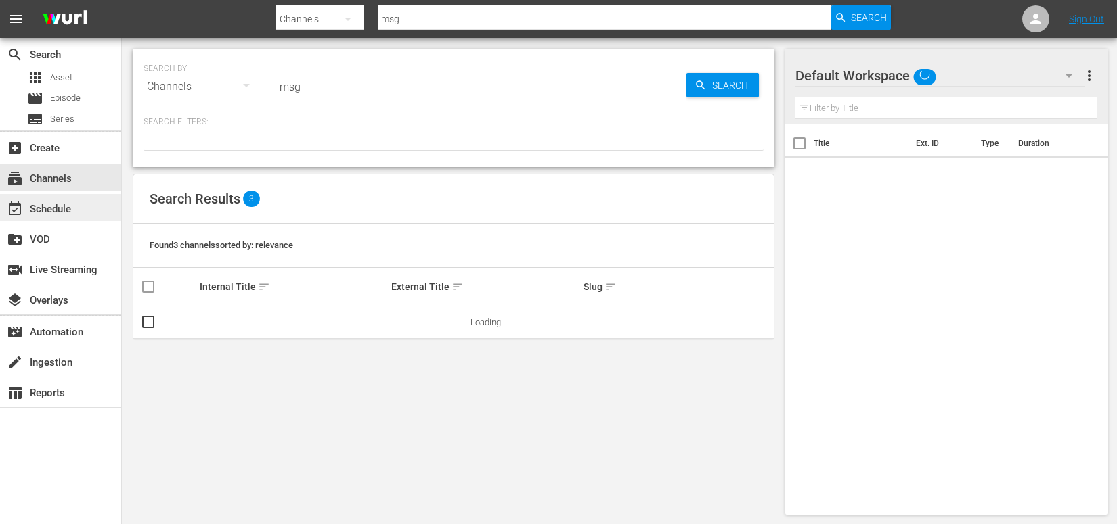
click at [47, 206] on div "event_available Schedule" at bounding box center [38, 207] width 76 height 12
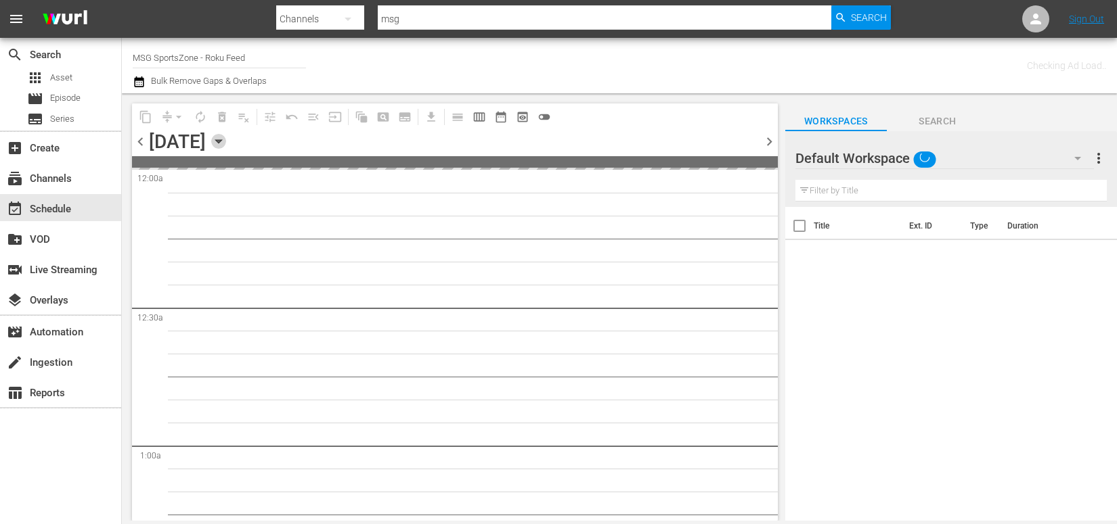
click at [226, 142] on icon "button" at bounding box center [218, 141] width 15 height 15
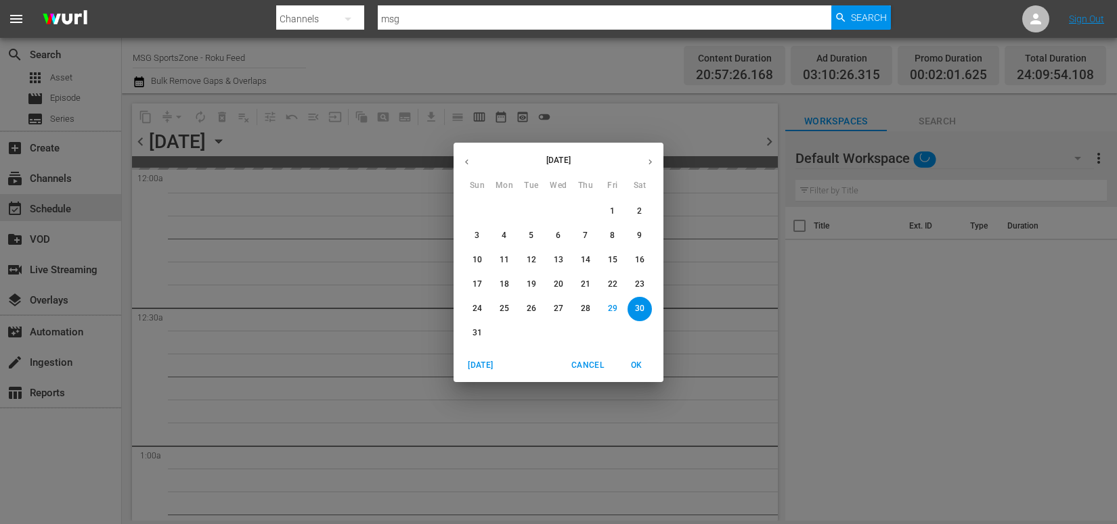
click at [652, 162] on icon "button" at bounding box center [650, 162] width 10 height 10
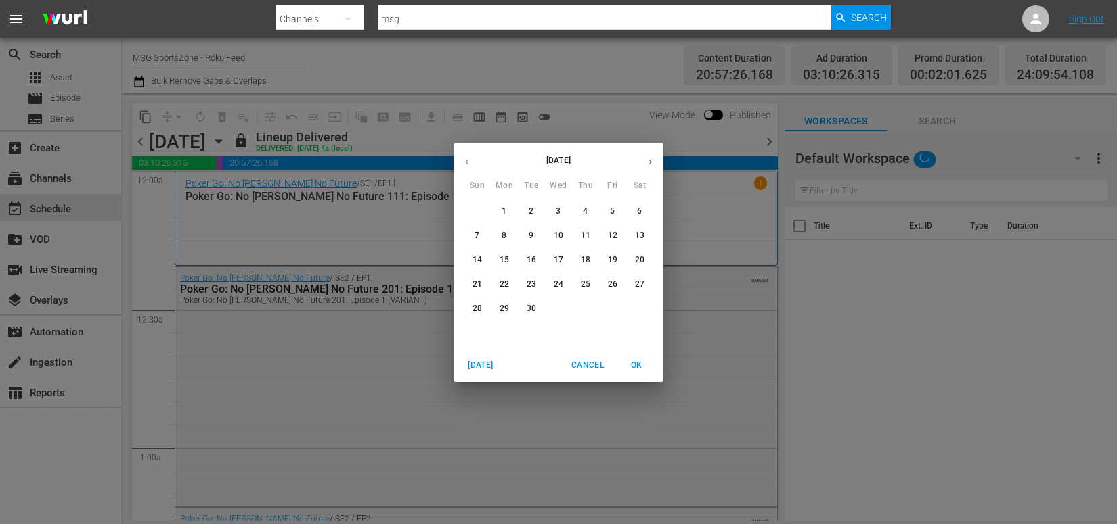
click at [562, 214] on span "3" at bounding box center [558, 212] width 24 height 12
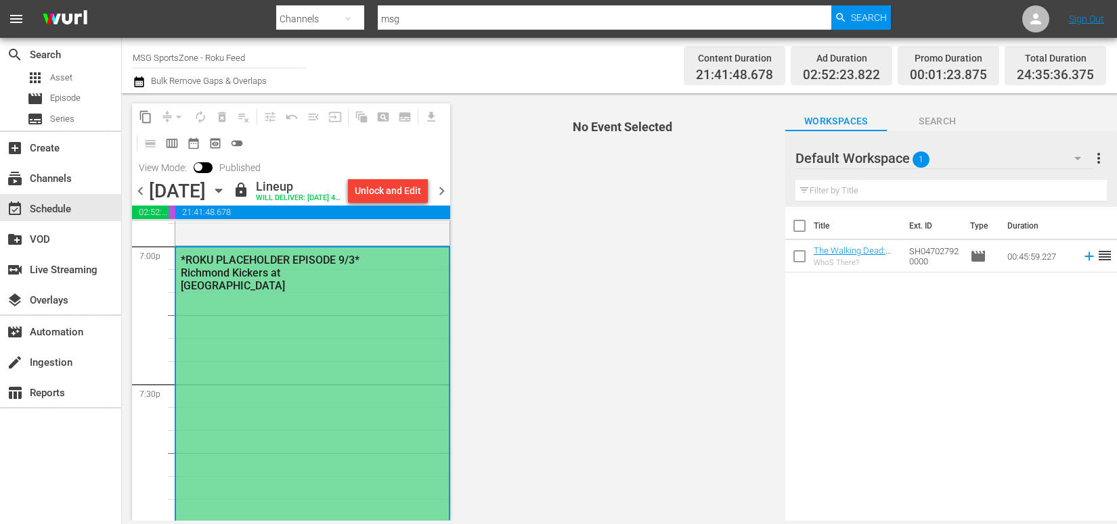
scroll to position [5222, 0]
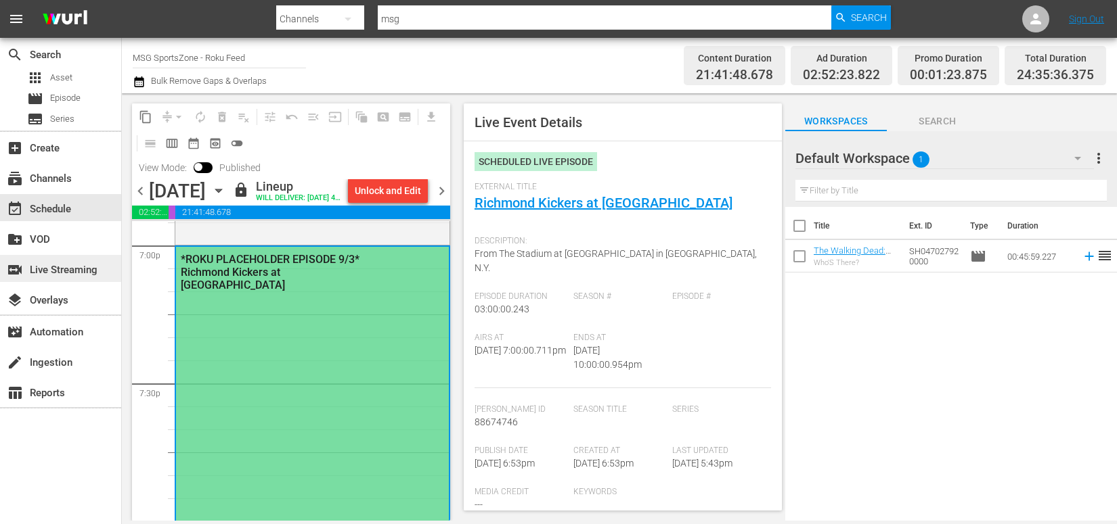
type input "Richmond Kickers at [GEOGRAPHIC_DATA]"
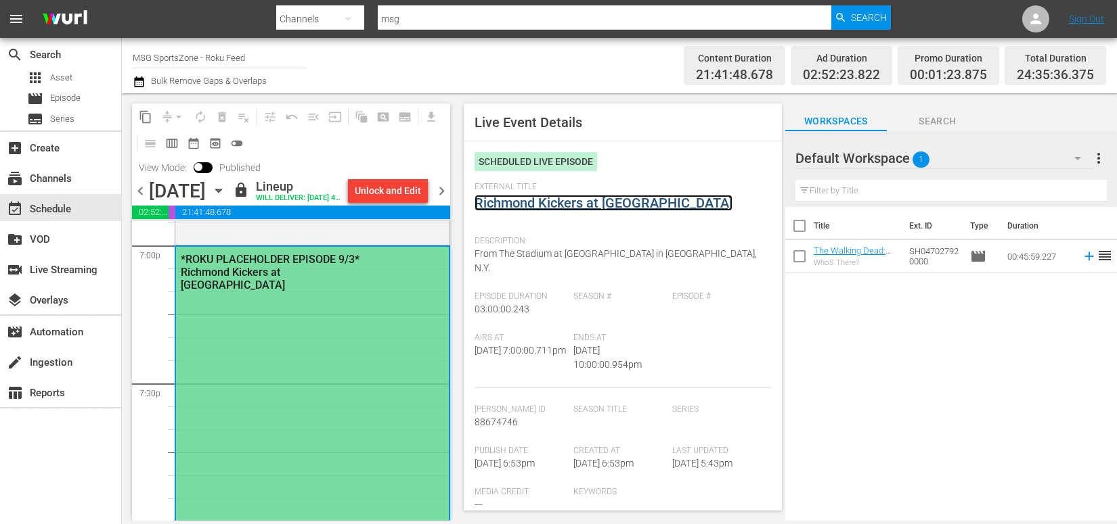
click at [631, 205] on link "Richmond Kickers at [GEOGRAPHIC_DATA]" at bounding box center [603, 203] width 258 height 16
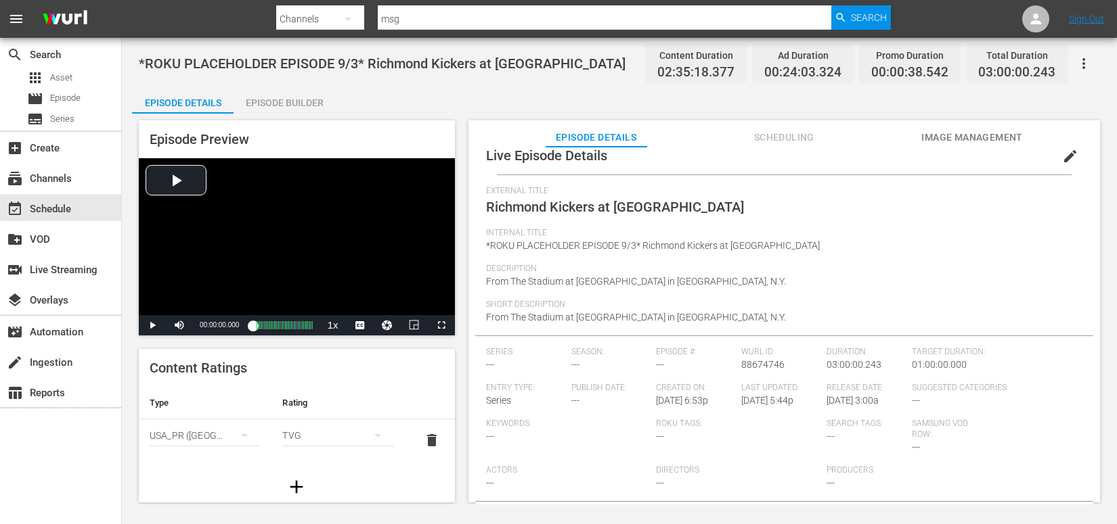
scroll to position [77, 0]
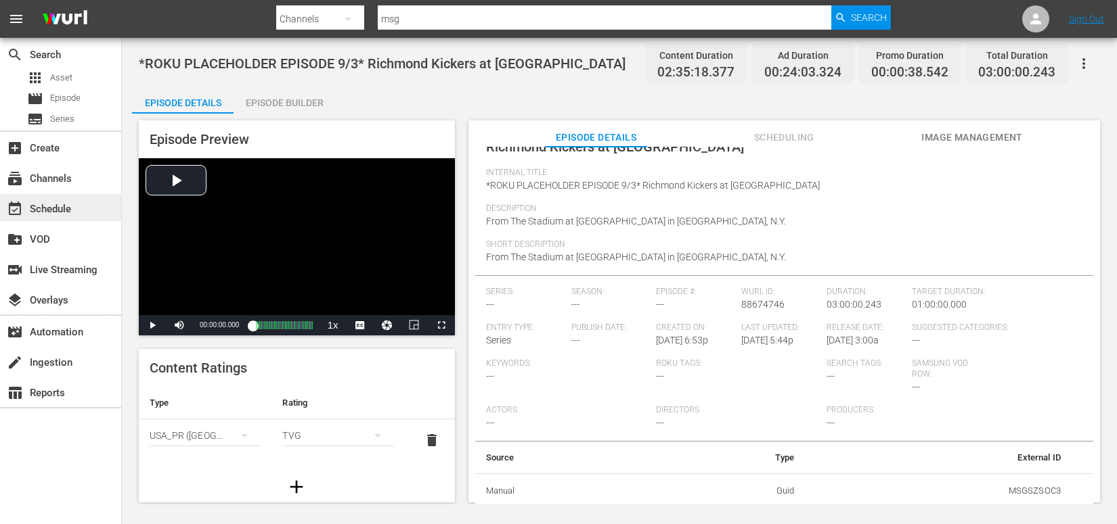
click at [70, 210] on div "event_available Schedule" at bounding box center [38, 207] width 76 height 12
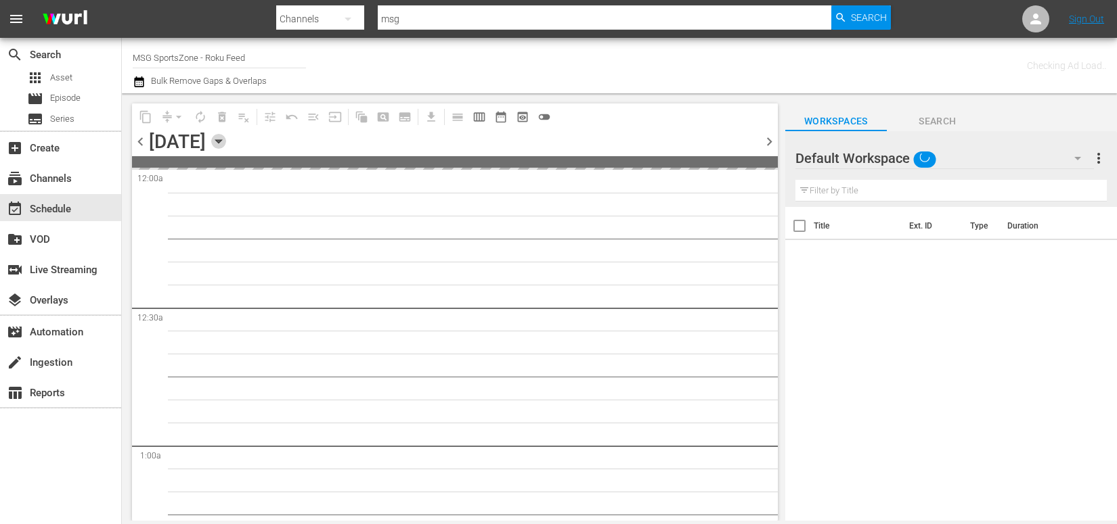
click at [226, 139] on icon "button" at bounding box center [218, 141] width 15 height 15
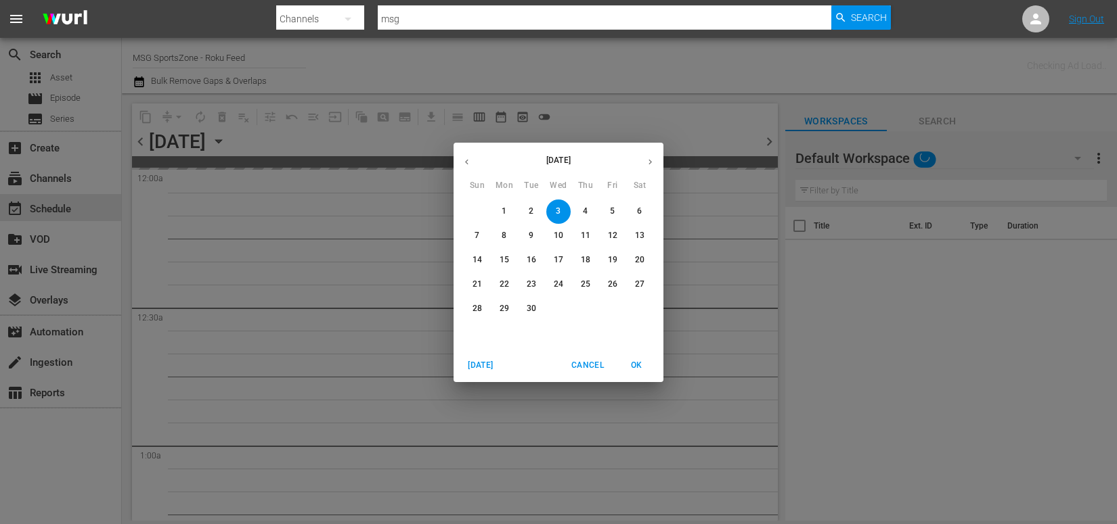
click at [642, 236] on p "13" at bounding box center [639, 236] width 9 height 12
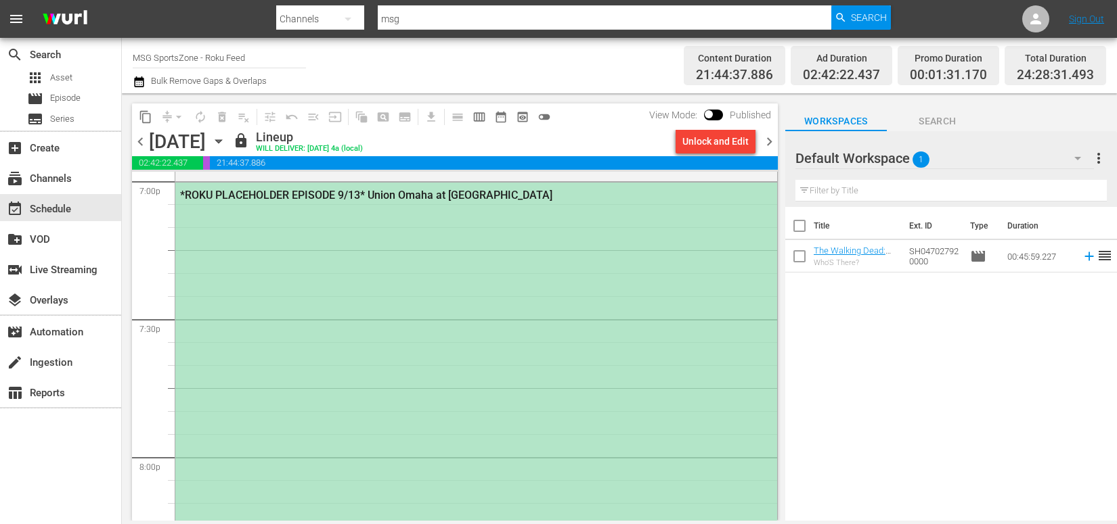
scroll to position [5219, 0]
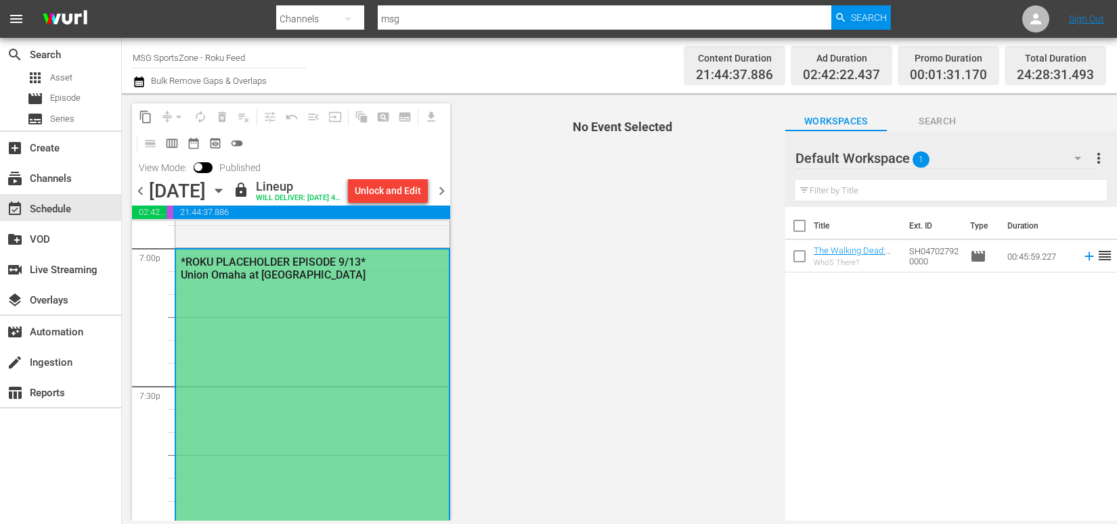
click at [250, 282] on div "*ROKU PLACEHOLDER EPISODE 9/13* Union Omaha at [GEOGRAPHIC_DATA]" at bounding box center [280, 269] width 199 height 26
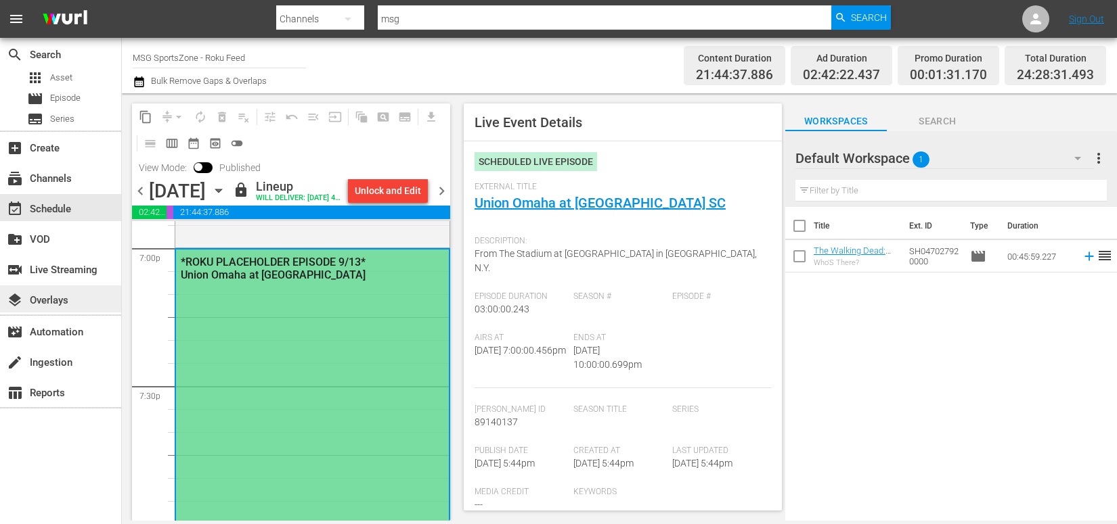
type input "Union Omaha at [GEOGRAPHIC_DATA] SC"
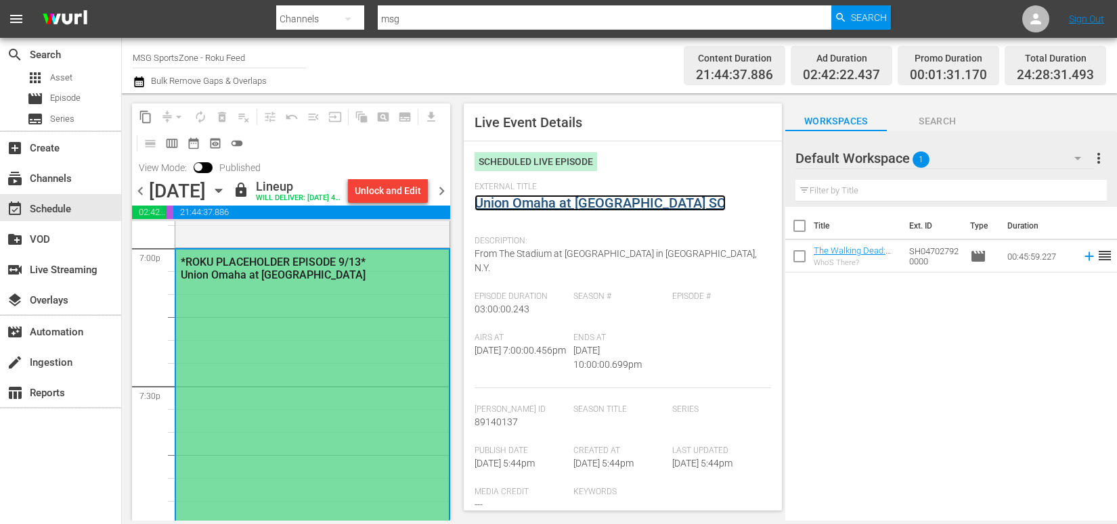
click at [638, 202] on link "Union Omaha at [GEOGRAPHIC_DATA] SC" at bounding box center [599, 203] width 251 height 16
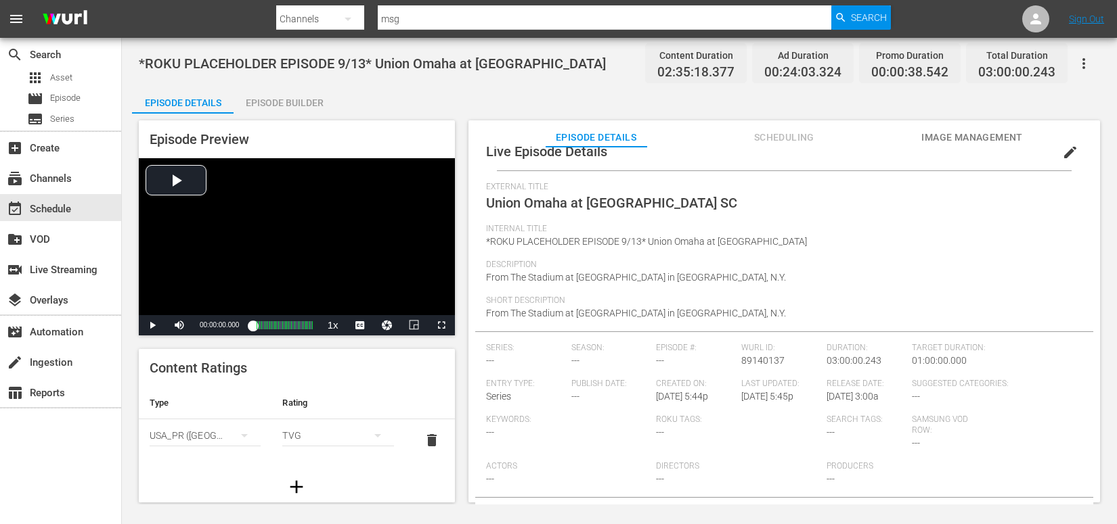
scroll to position [77, 0]
